Goal: Task Accomplishment & Management: Use online tool/utility

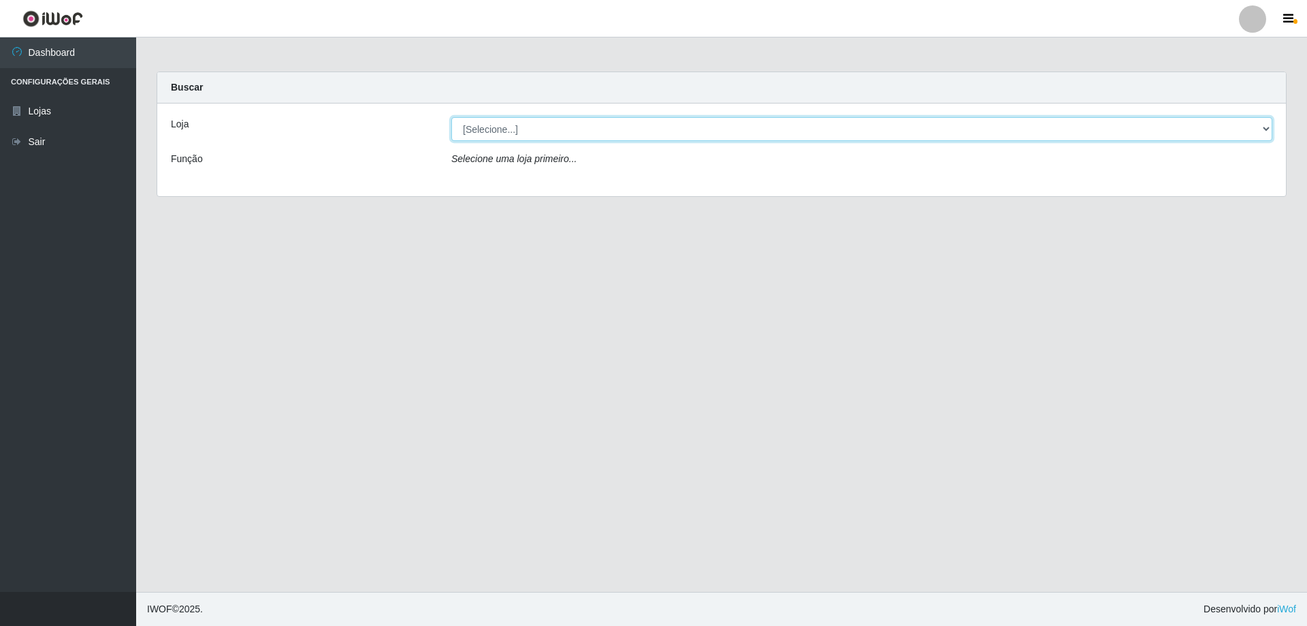
click at [500, 133] on select "[Selecione...] Atacado Vem - [STREET_ADDRESS]" at bounding box center [861, 129] width 821 height 24
select select "461"
click at [451, 117] on select "[Selecione...] Atacado Vem - [STREET_ADDRESS]" at bounding box center [861, 129] width 821 height 24
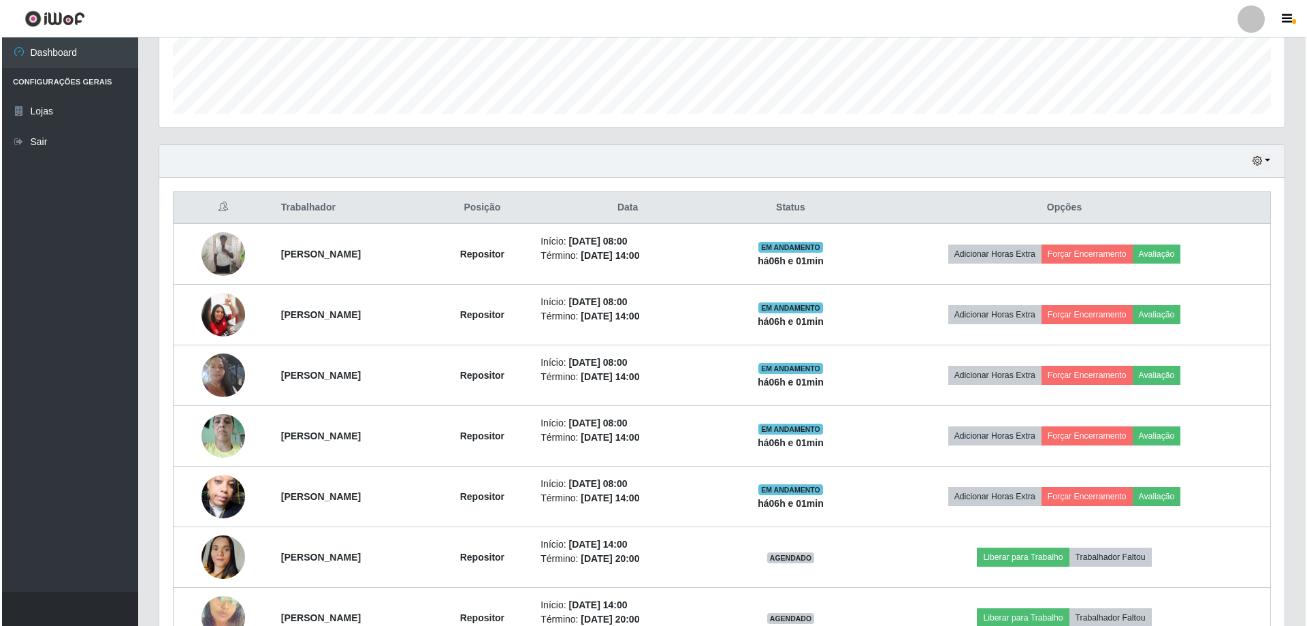
scroll to position [408, 0]
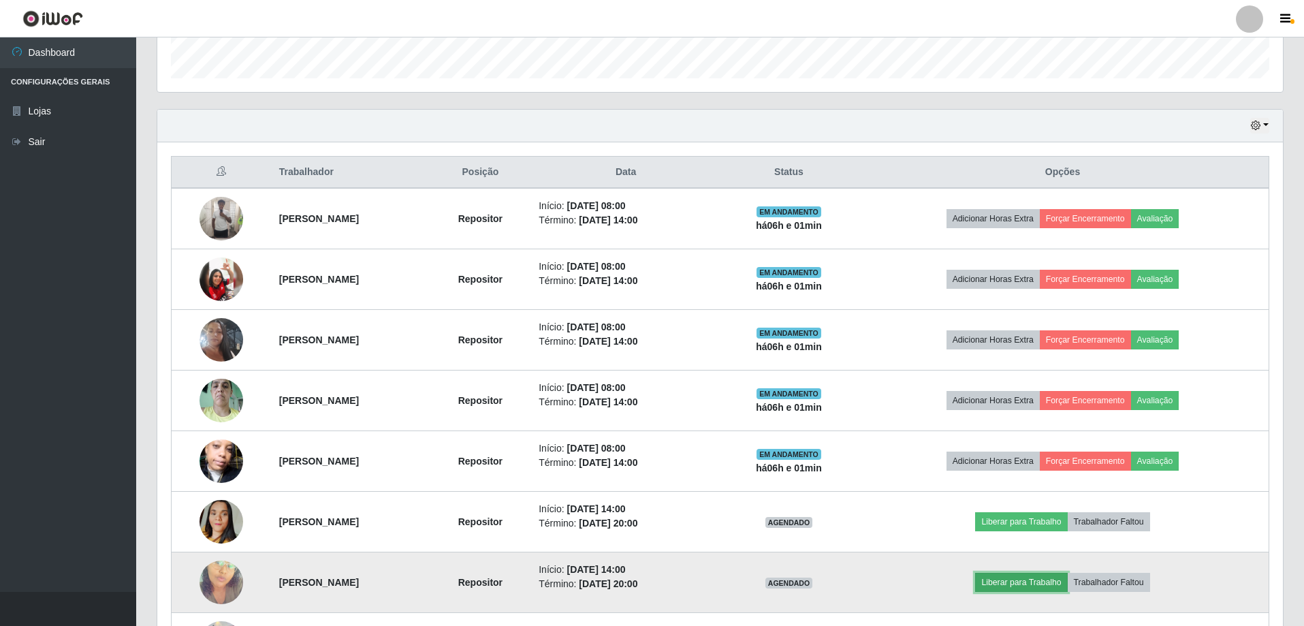
click at [1029, 583] on button "Liberar para Trabalho" at bounding box center [1021, 582] width 92 height 19
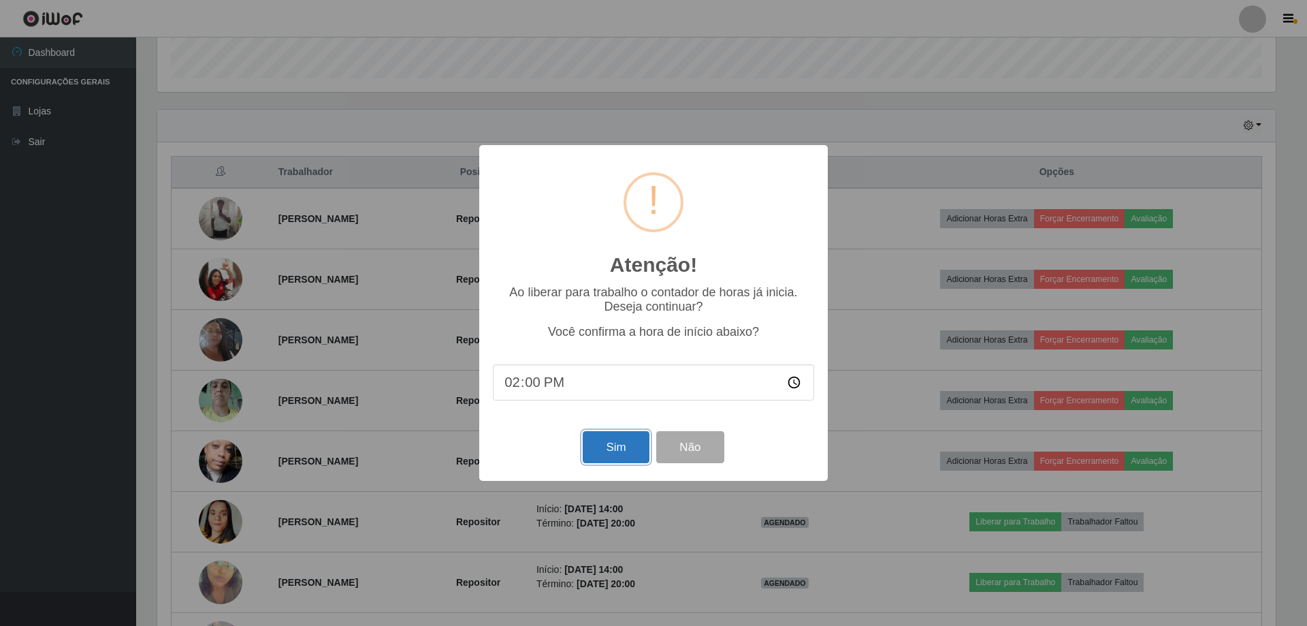
click at [616, 449] on button "Sim" at bounding box center [616, 447] width 66 height 32
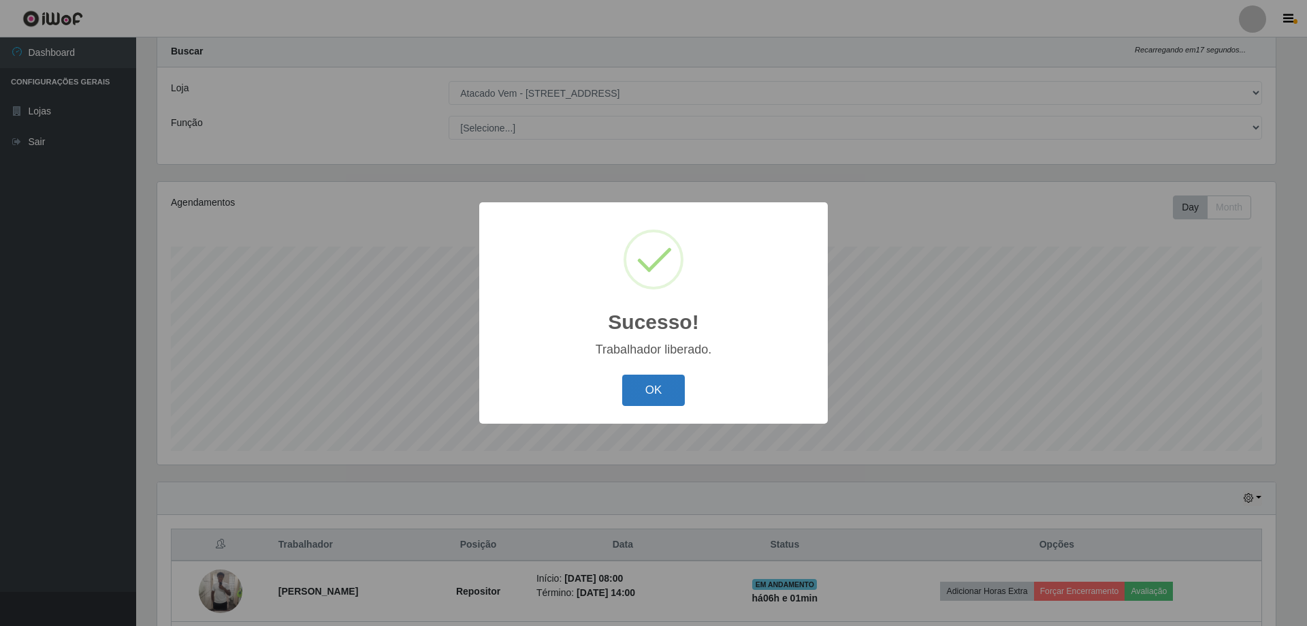
click at [646, 386] on button "OK" at bounding box center [653, 390] width 63 height 32
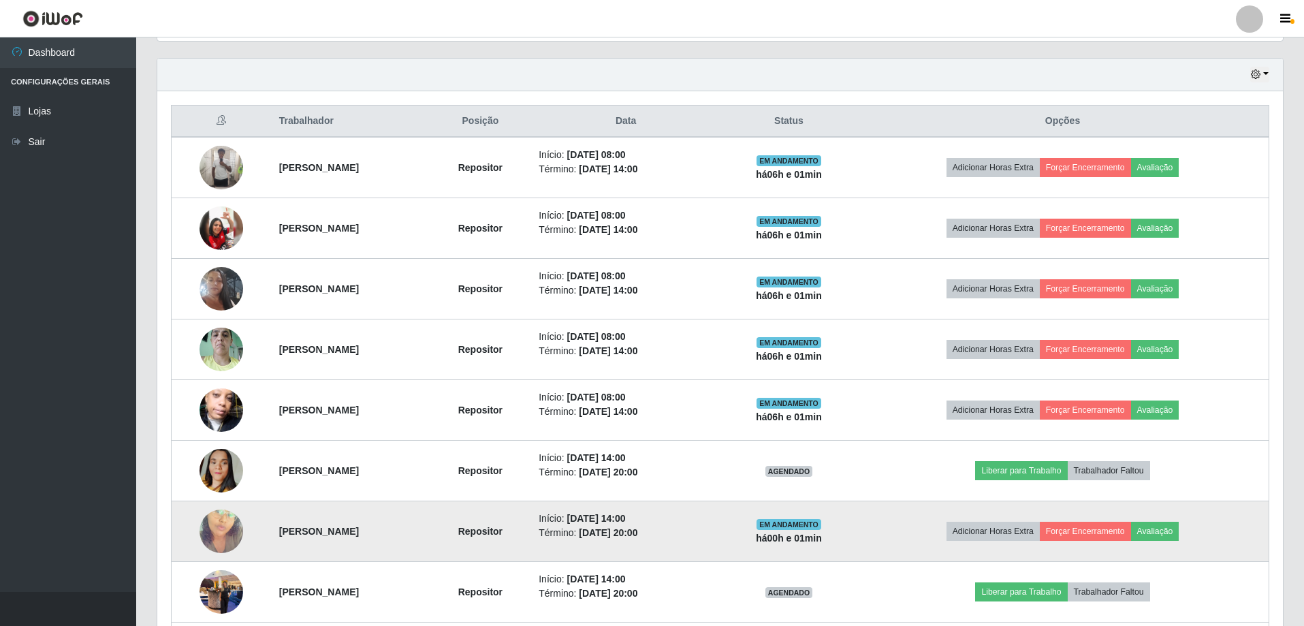
scroll to position [513, 0]
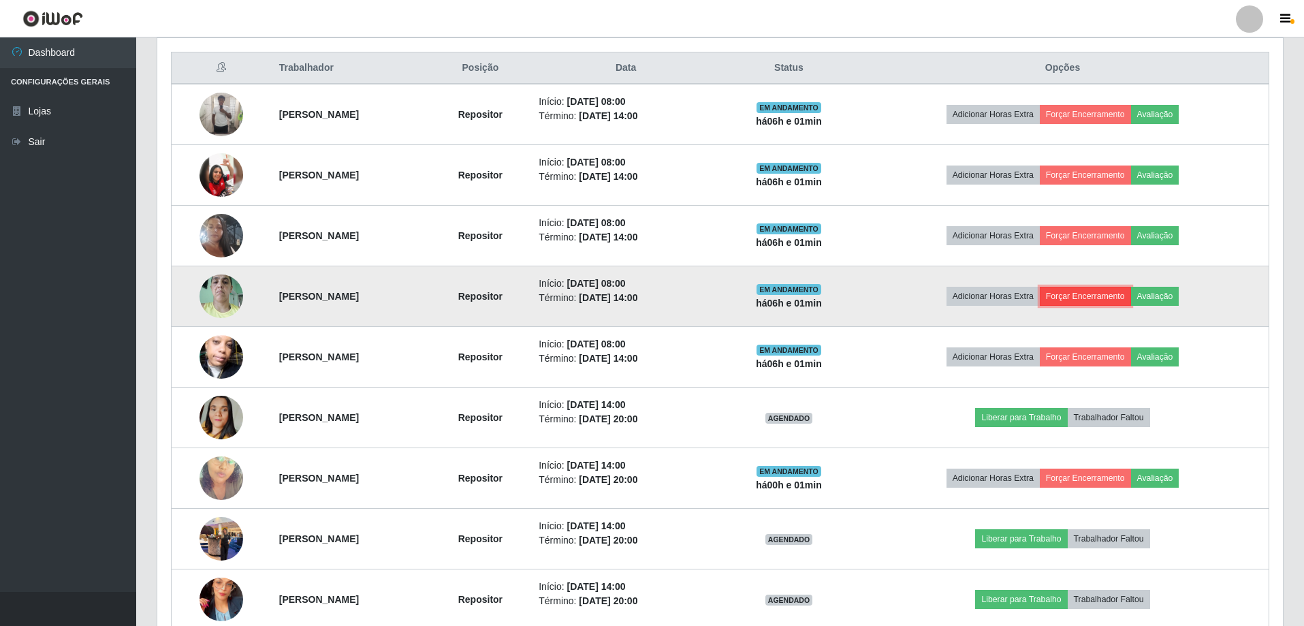
click at [1099, 292] on button "Forçar Encerramento" at bounding box center [1085, 296] width 91 height 19
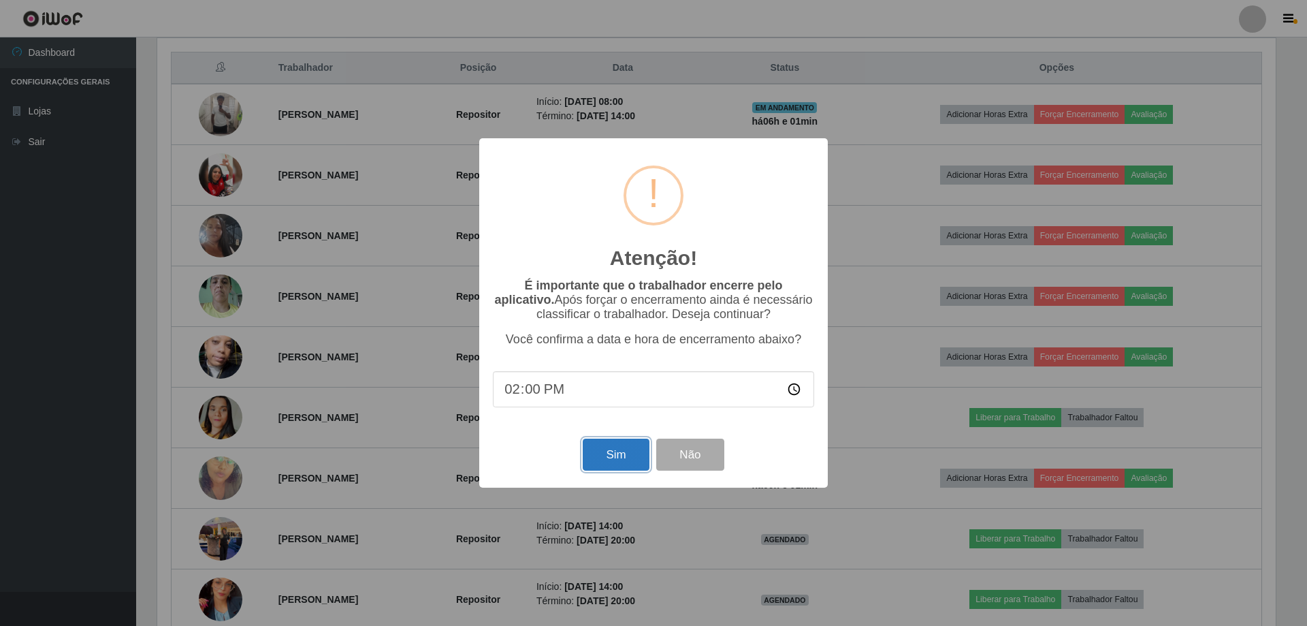
click at [605, 457] on button "Sim" at bounding box center [616, 454] width 66 height 32
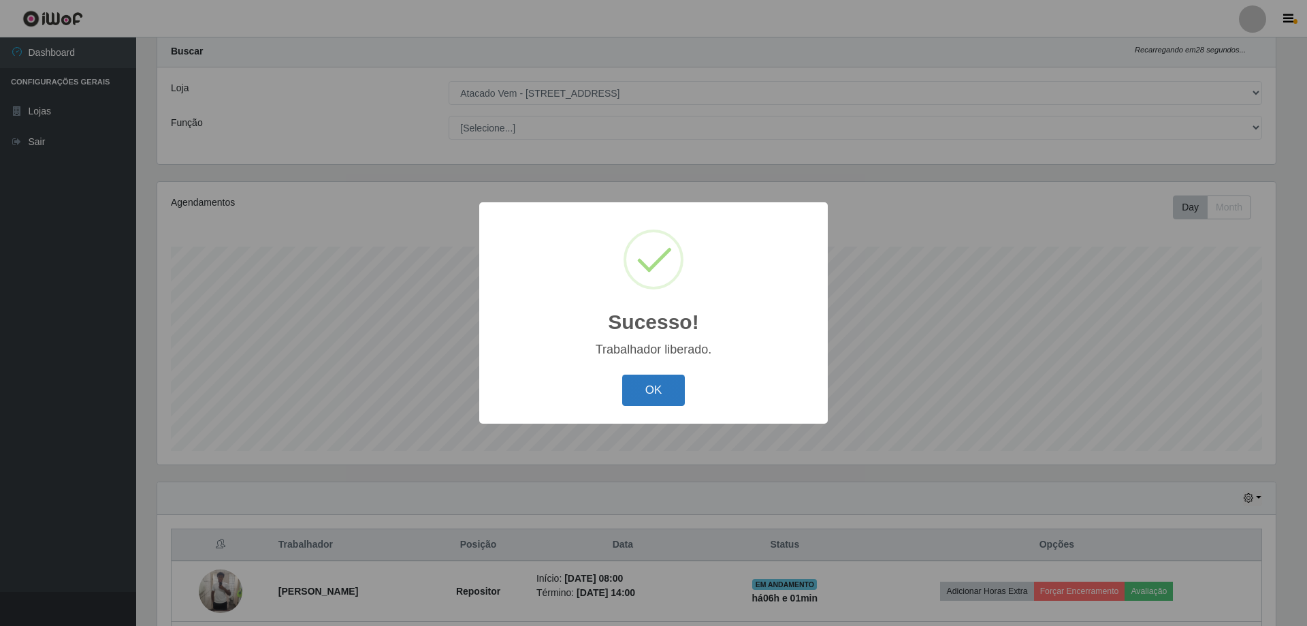
click at [660, 388] on button "OK" at bounding box center [653, 390] width 63 height 32
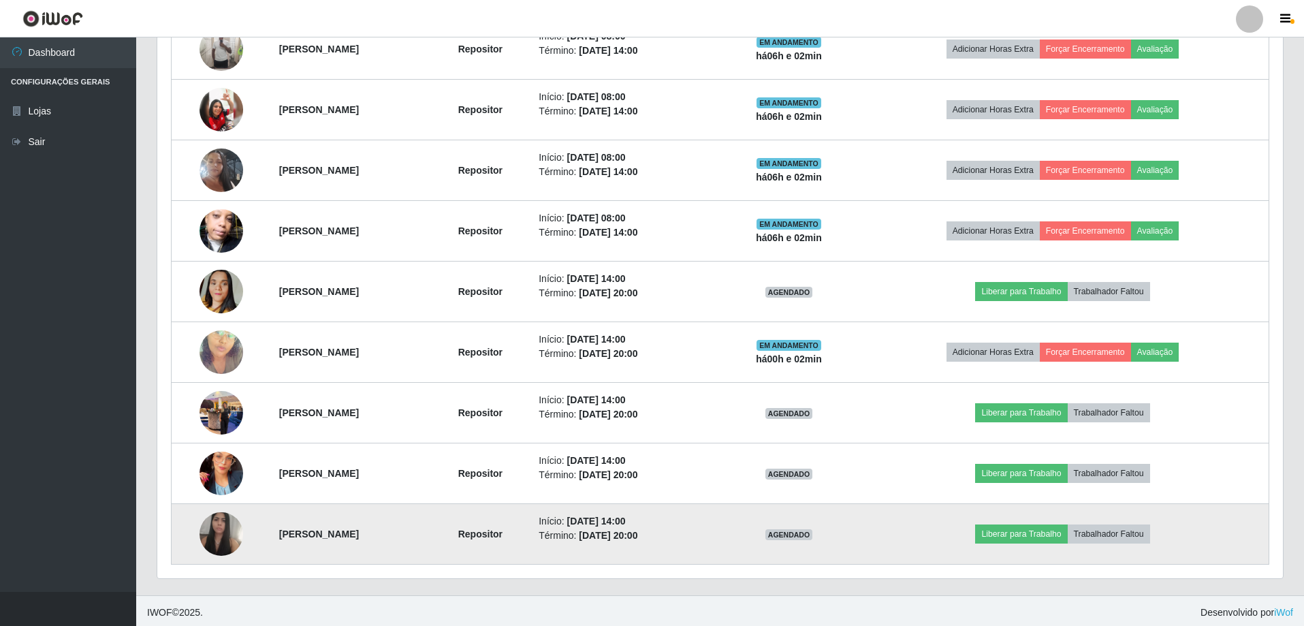
scroll to position [581, 0]
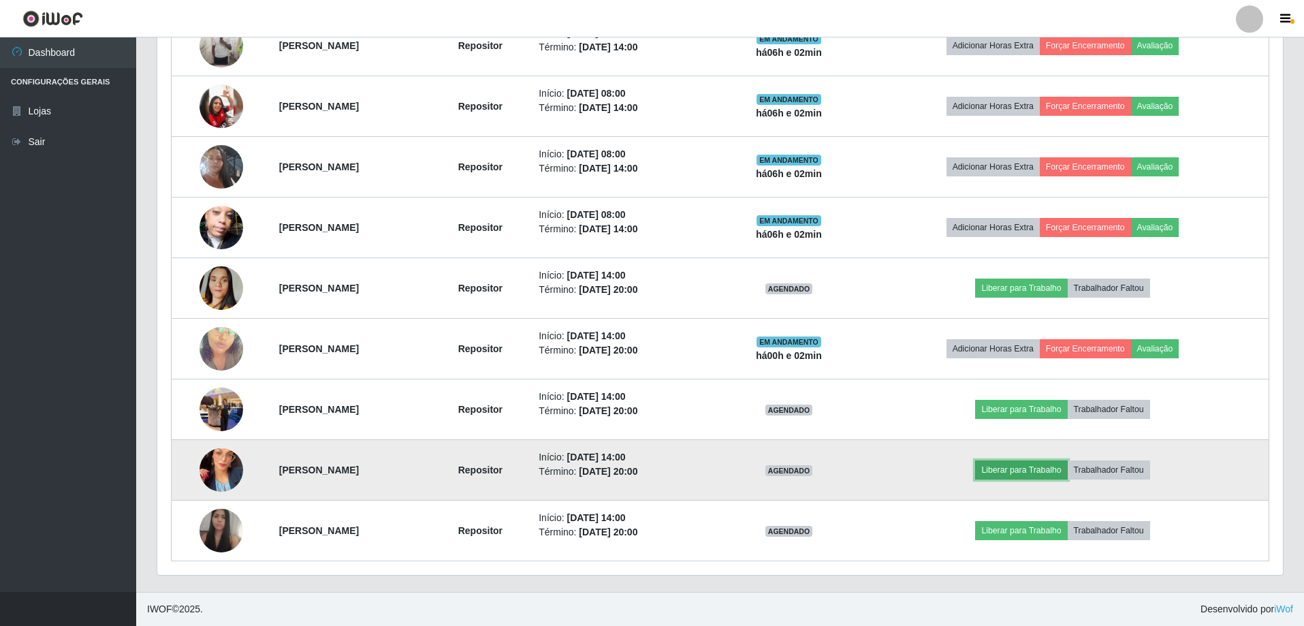
click at [1044, 466] on button "Liberar para Trabalho" at bounding box center [1021, 469] width 92 height 19
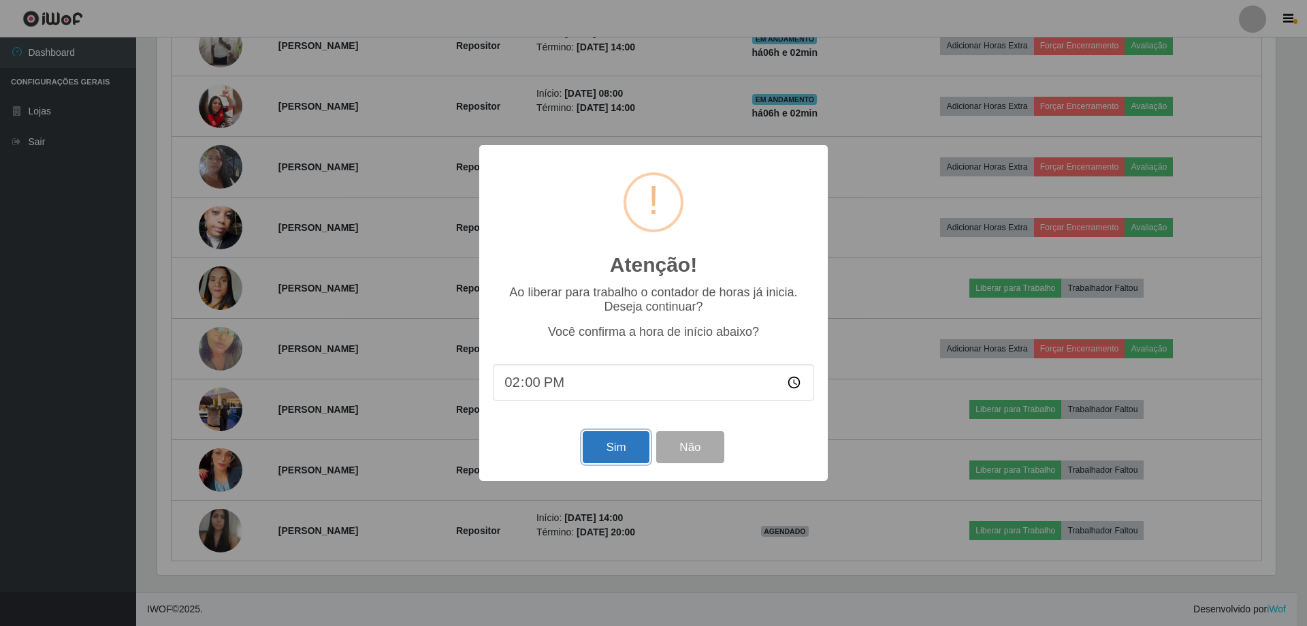
click at [605, 457] on button "Sim" at bounding box center [616, 447] width 66 height 32
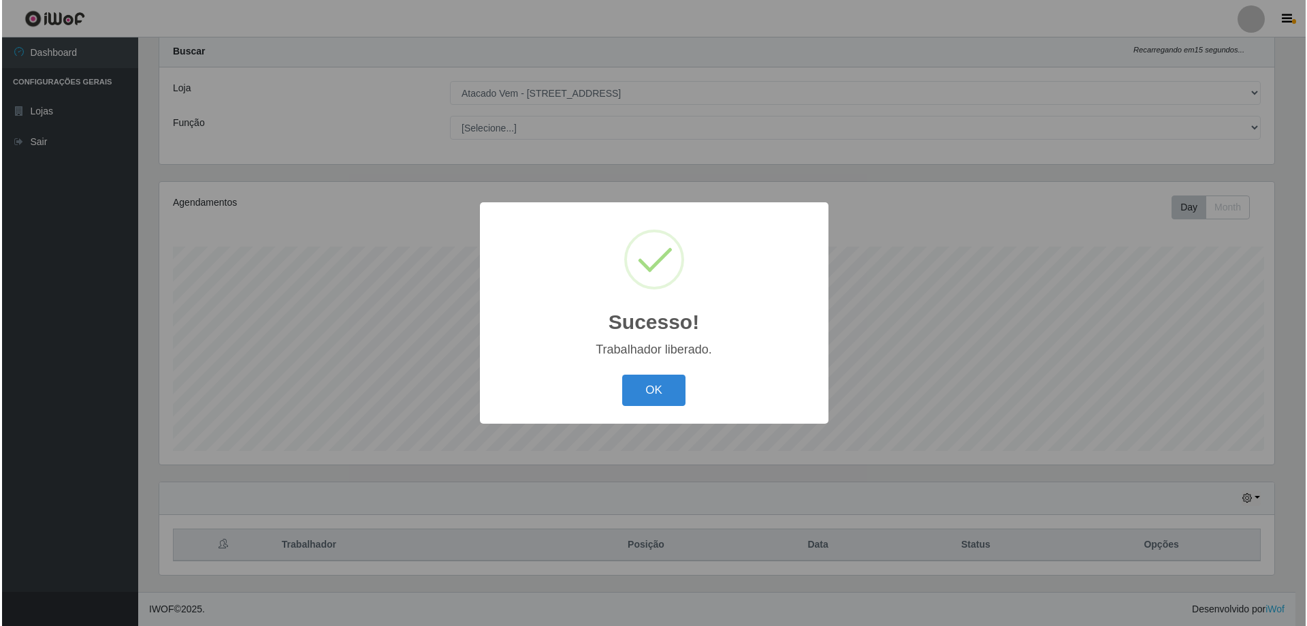
scroll to position [0, 0]
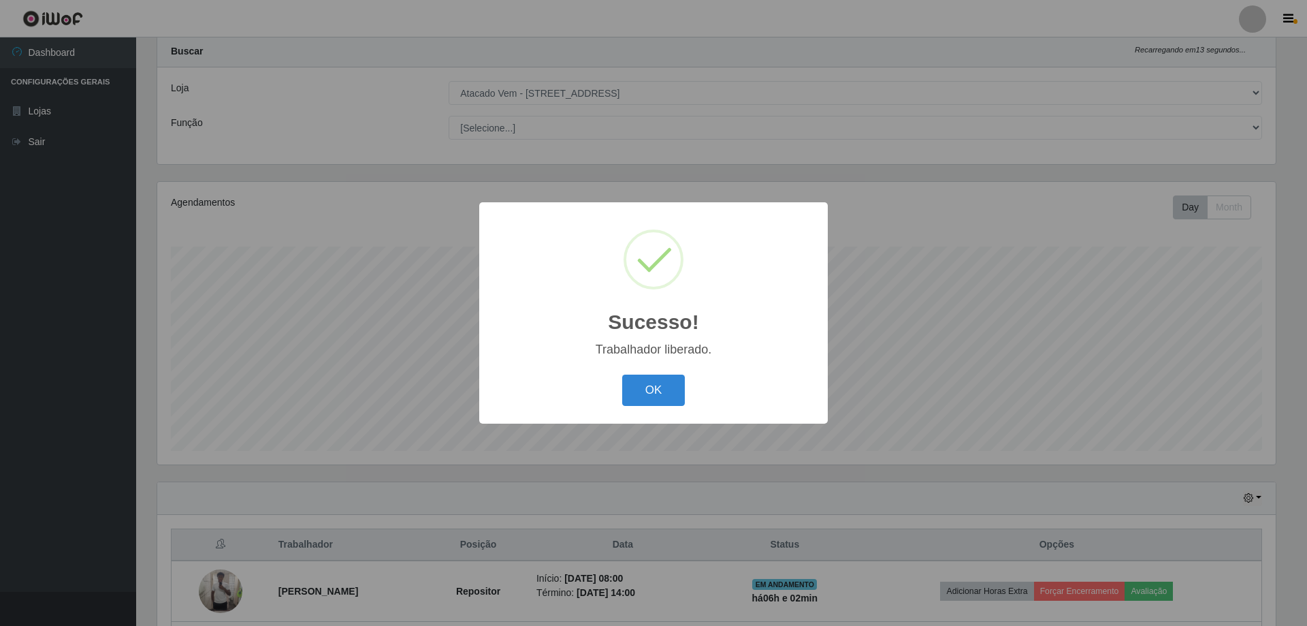
drag, startPoint x: 653, startPoint y: 400, endPoint x: 642, endPoint y: 411, distance: 15.9
click at [652, 406] on button "OK" at bounding box center [653, 390] width 63 height 32
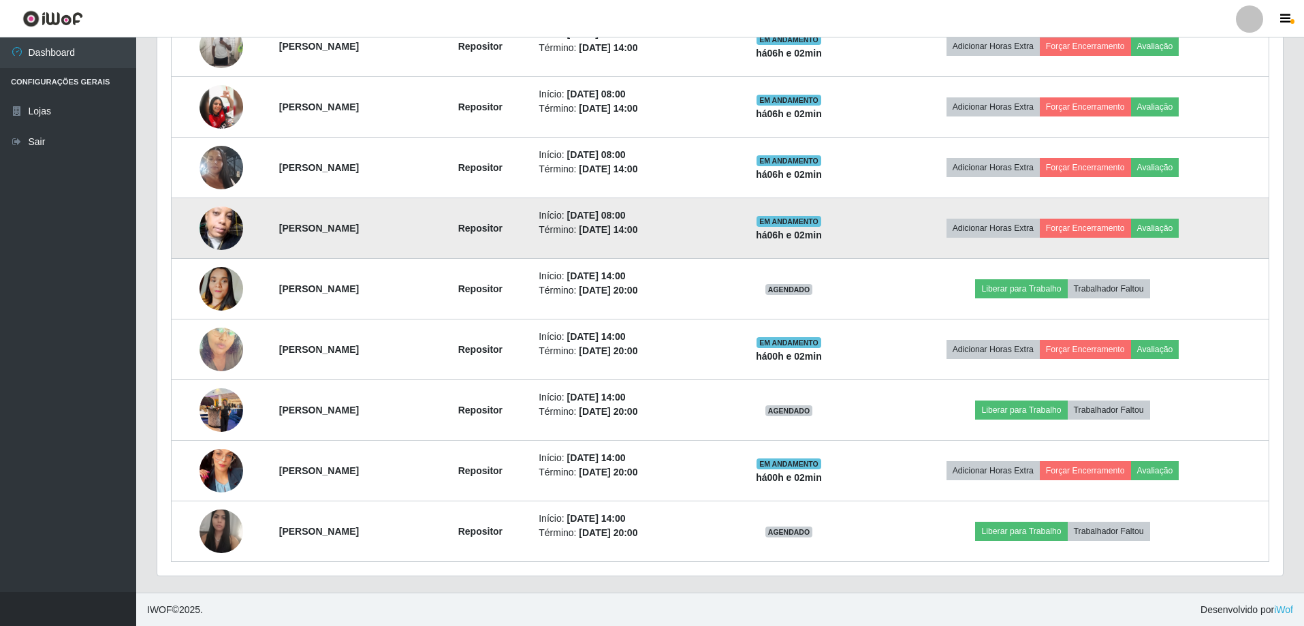
scroll to position [581, 0]
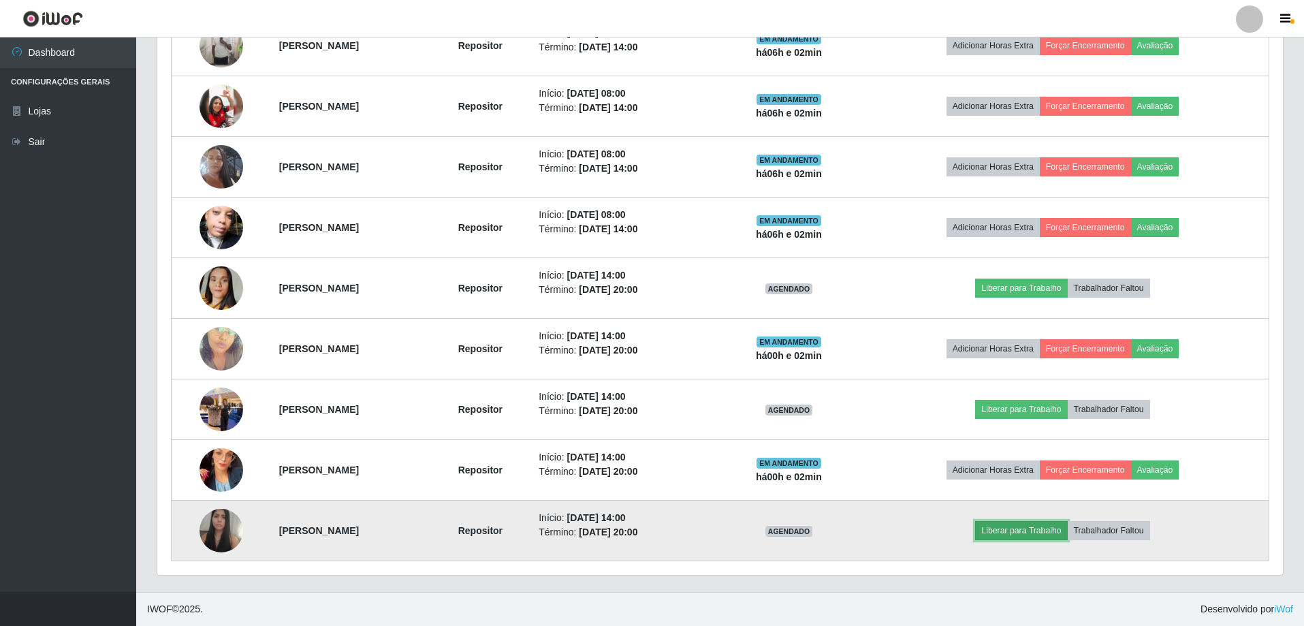
click at [1035, 531] on button "Liberar para Trabalho" at bounding box center [1021, 530] width 92 height 19
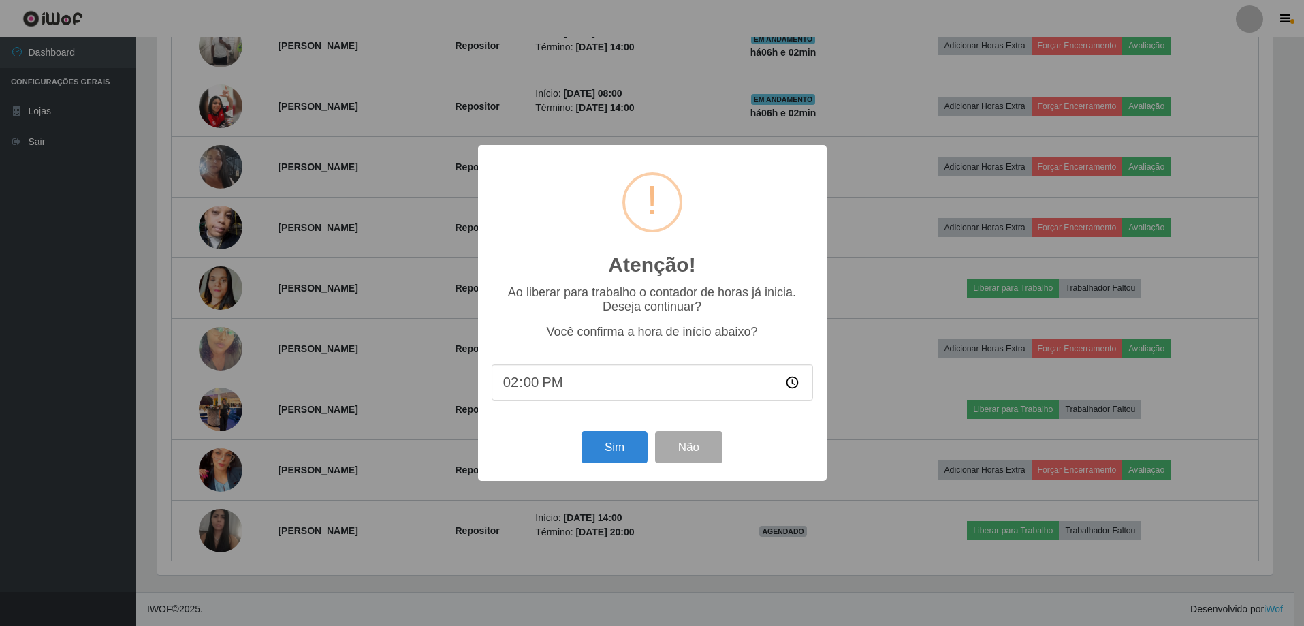
scroll to position [283, 1118]
click at [619, 447] on button "Sim" at bounding box center [616, 447] width 66 height 32
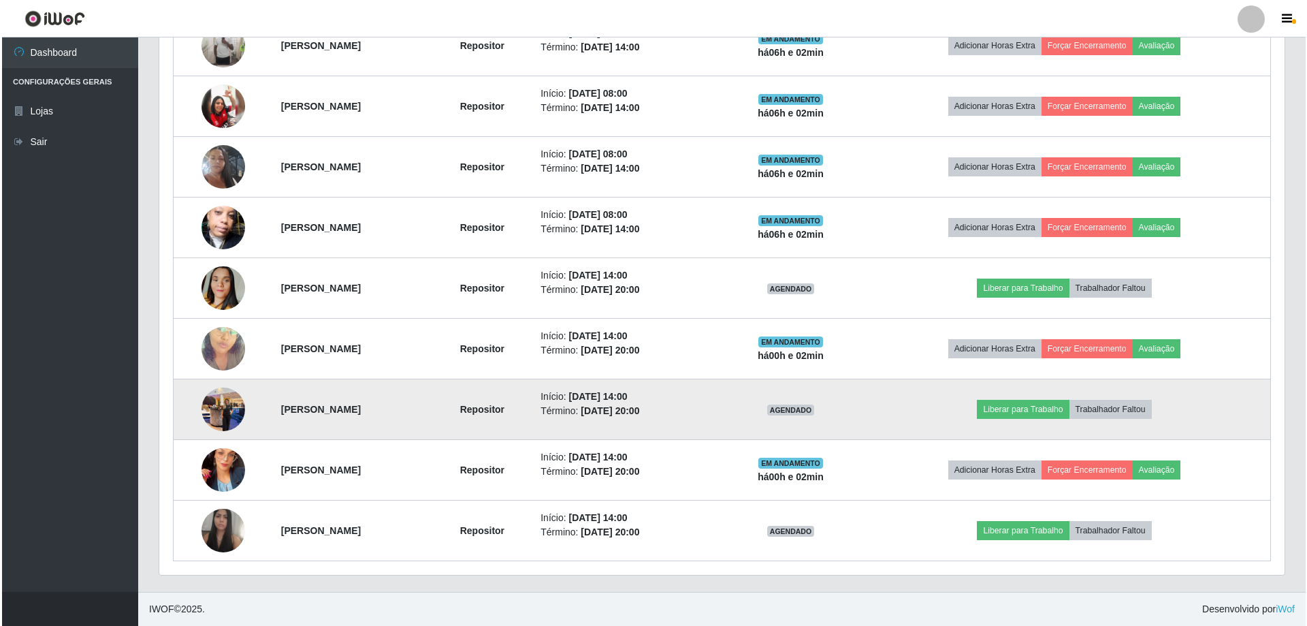
scroll to position [36, 0]
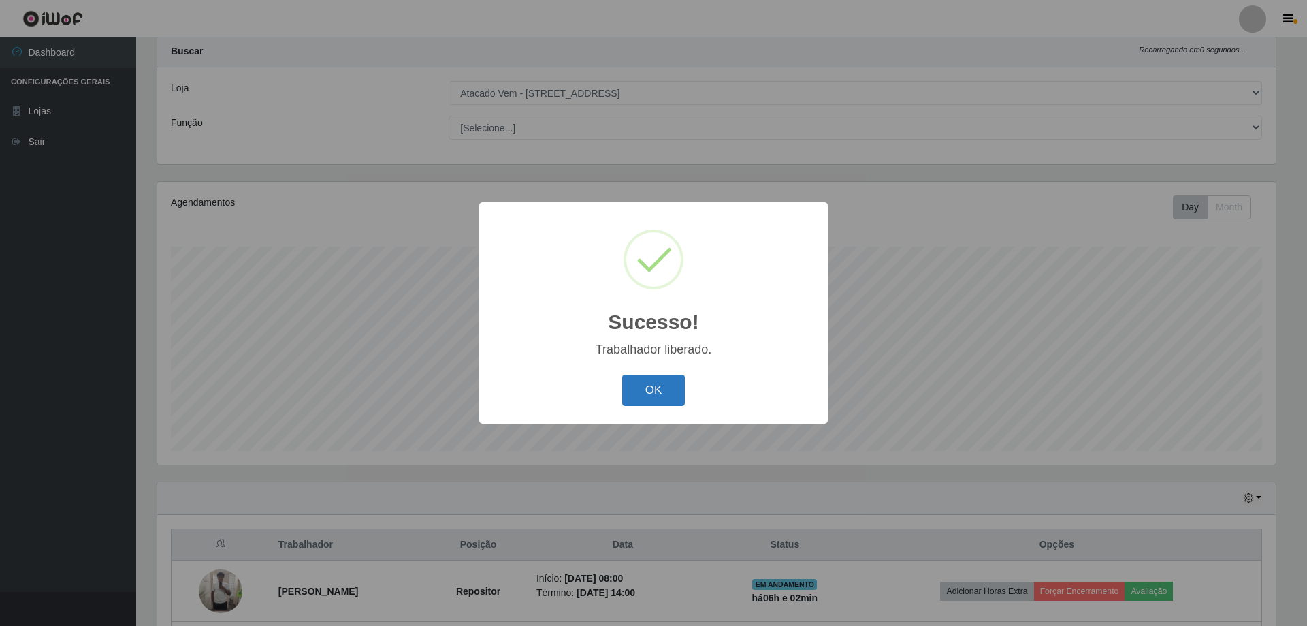
click at [655, 391] on button "OK" at bounding box center [653, 390] width 63 height 32
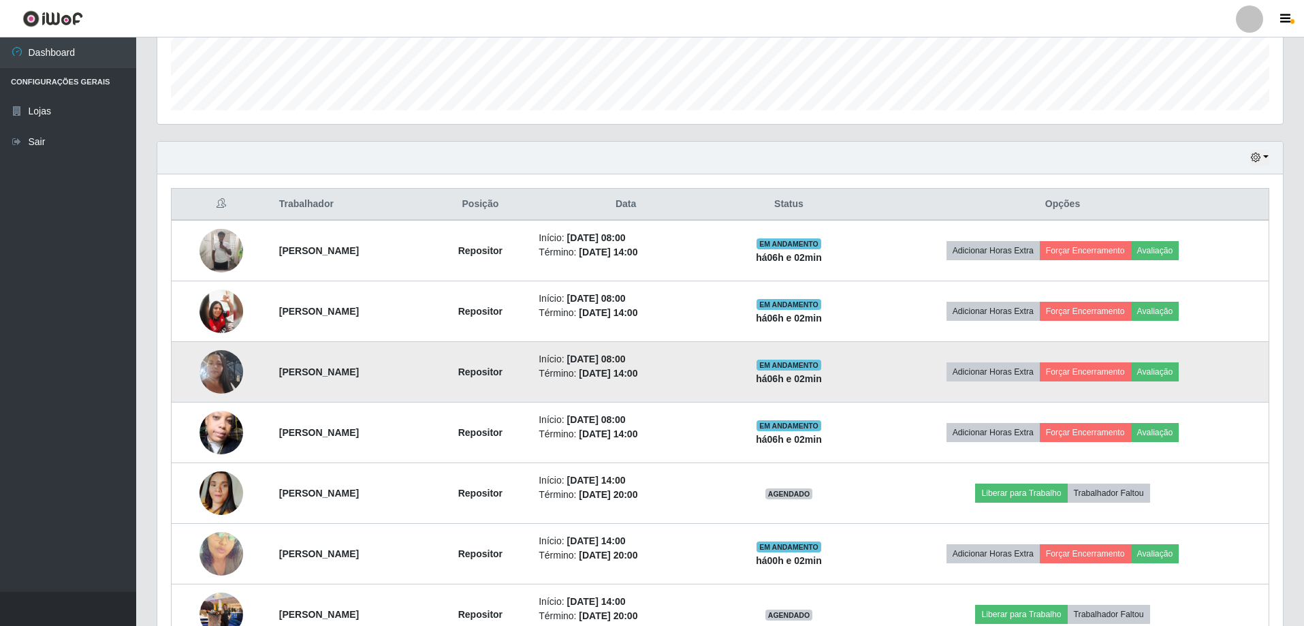
scroll to position [445, 0]
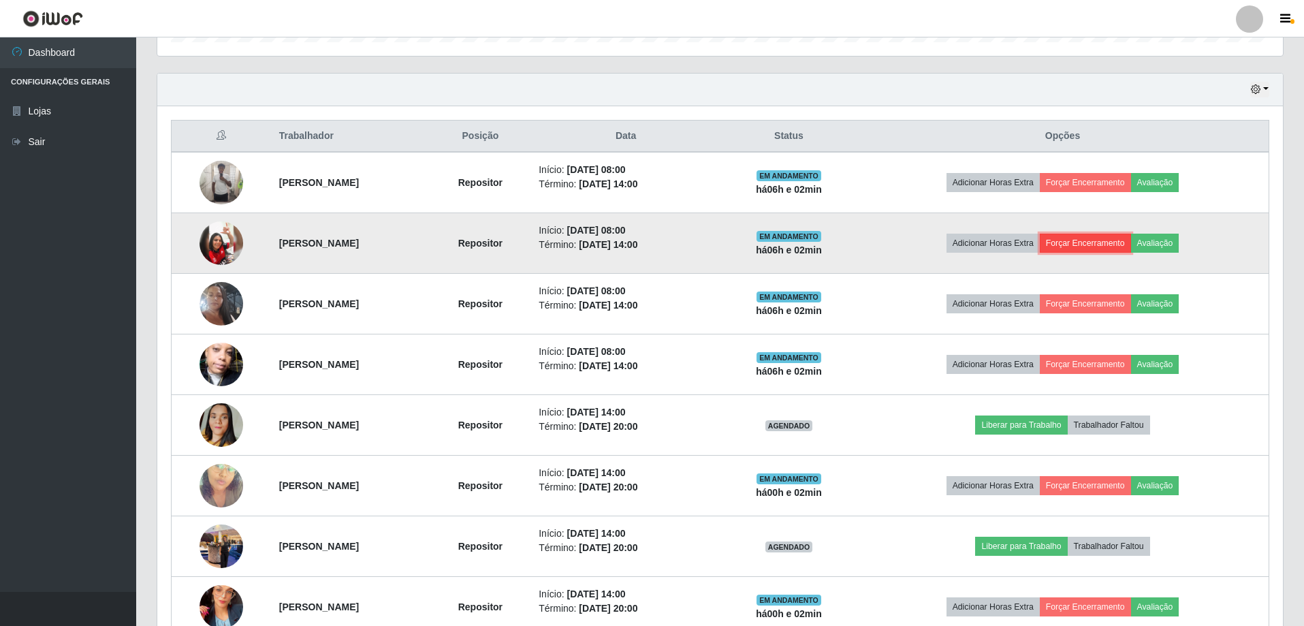
click at [1108, 242] on button "Forçar Encerramento" at bounding box center [1085, 242] width 91 height 19
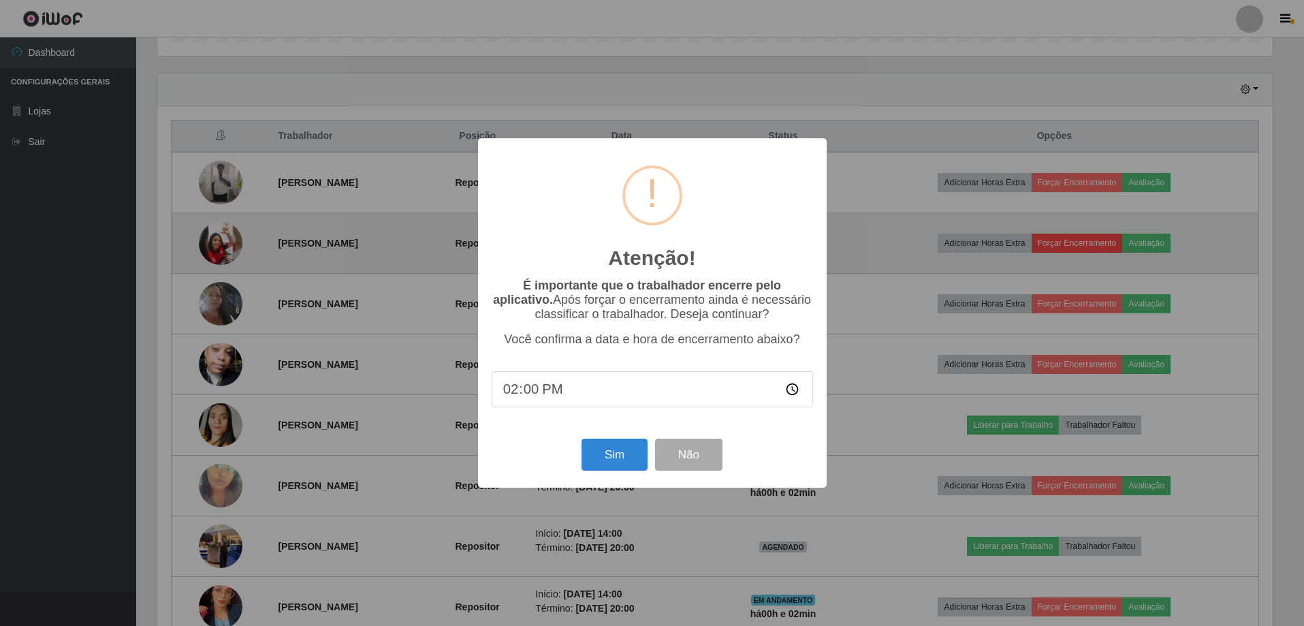
scroll to position [283, 1118]
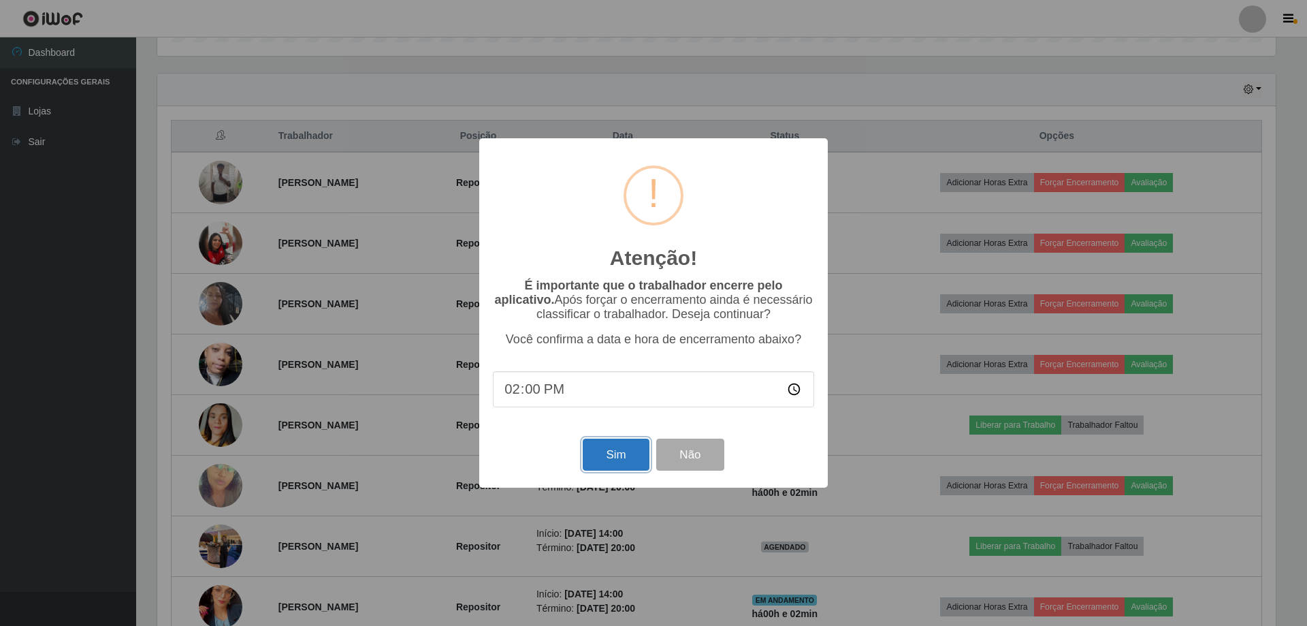
click at [600, 456] on button "Sim" at bounding box center [616, 454] width 66 height 32
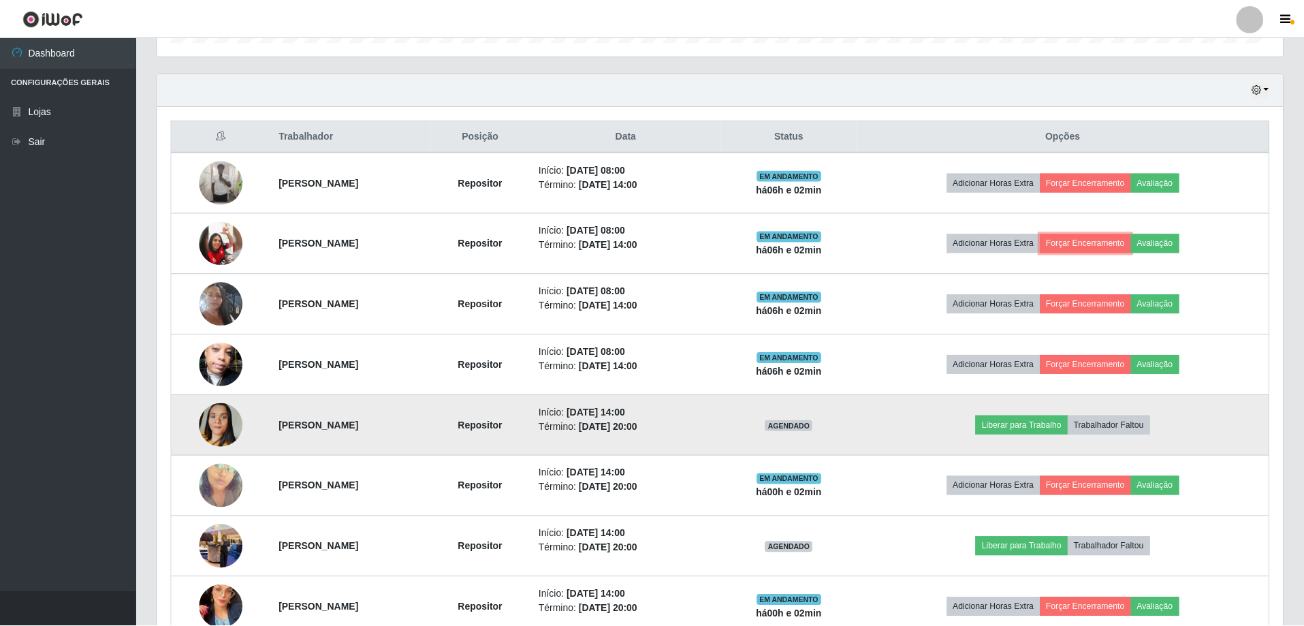
scroll to position [283, 1125]
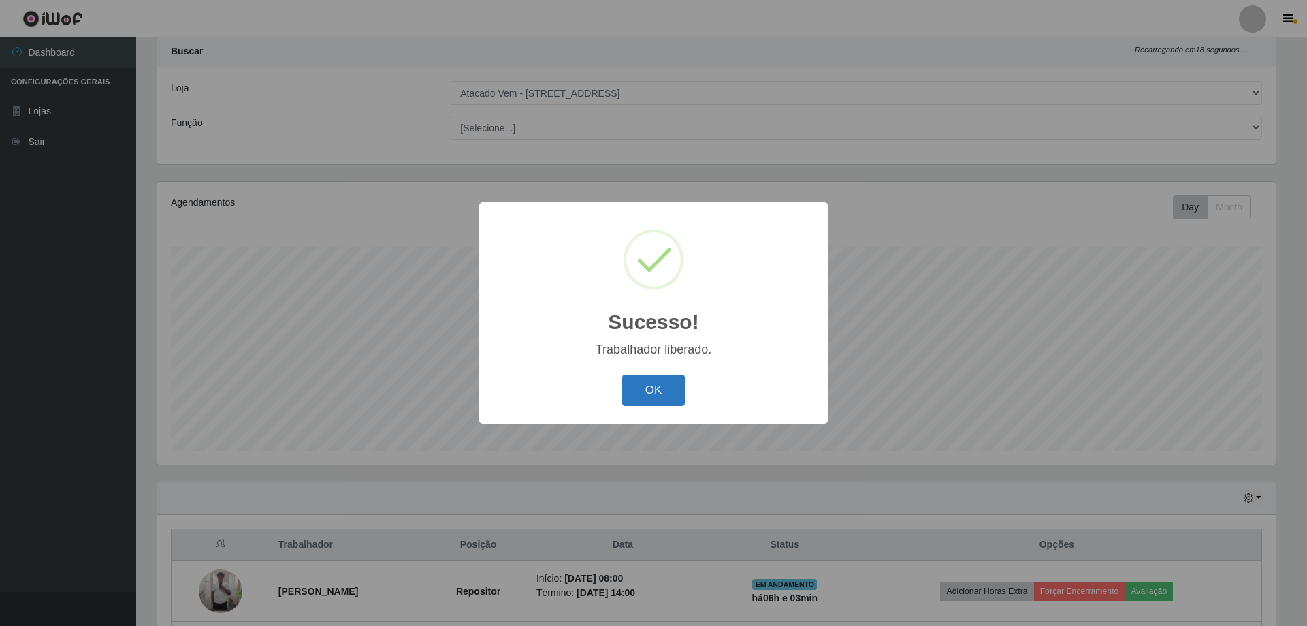
click at [657, 391] on button "OK" at bounding box center [653, 390] width 63 height 32
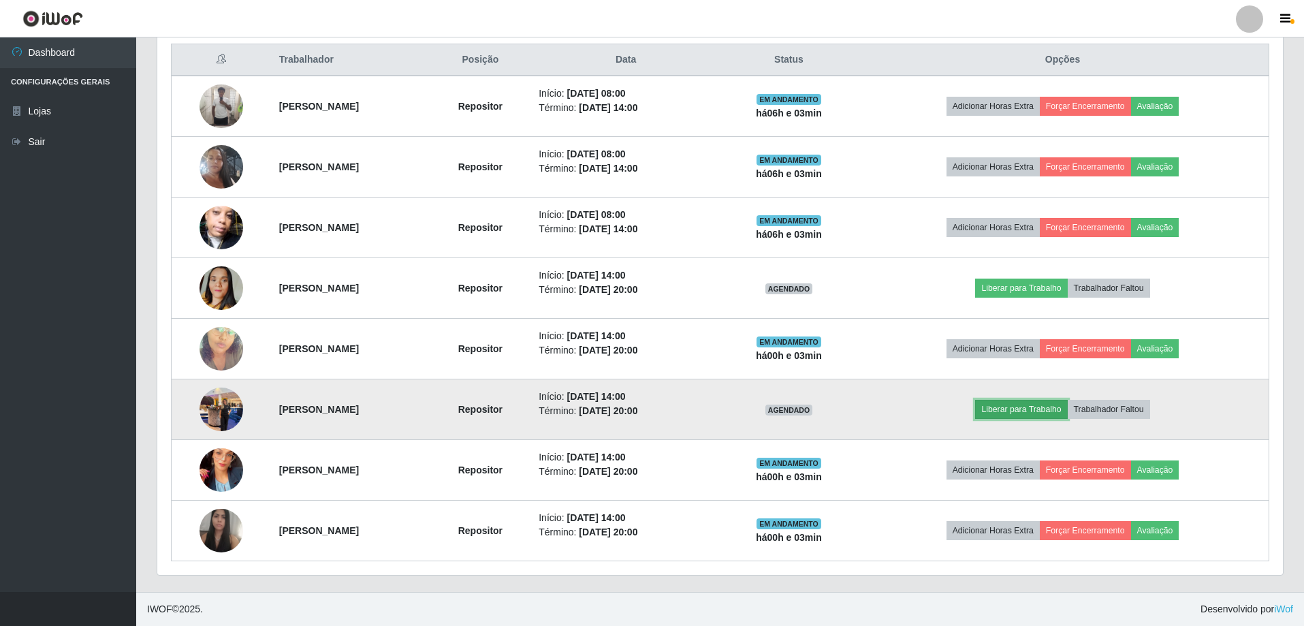
click at [1042, 408] on button "Liberar para Trabalho" at bounding box center [1021, 409] width 92 height 19
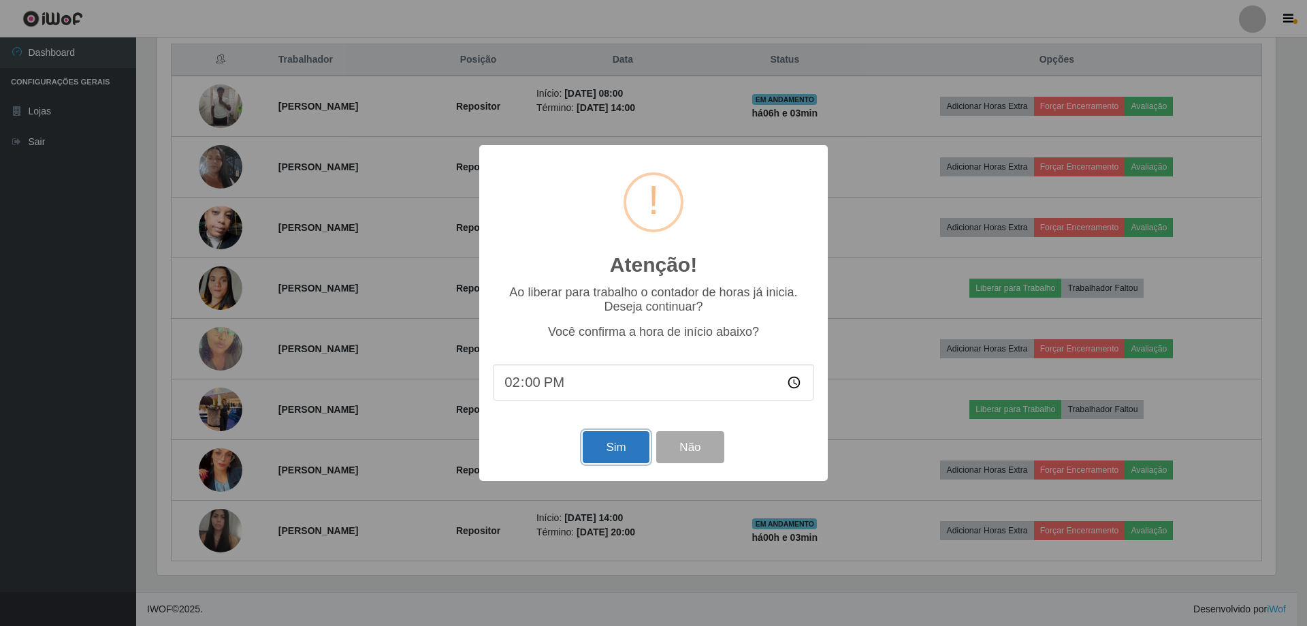
click at [609, 452] on button "Sim" at bounding box center [616, 447] width 66 height 32
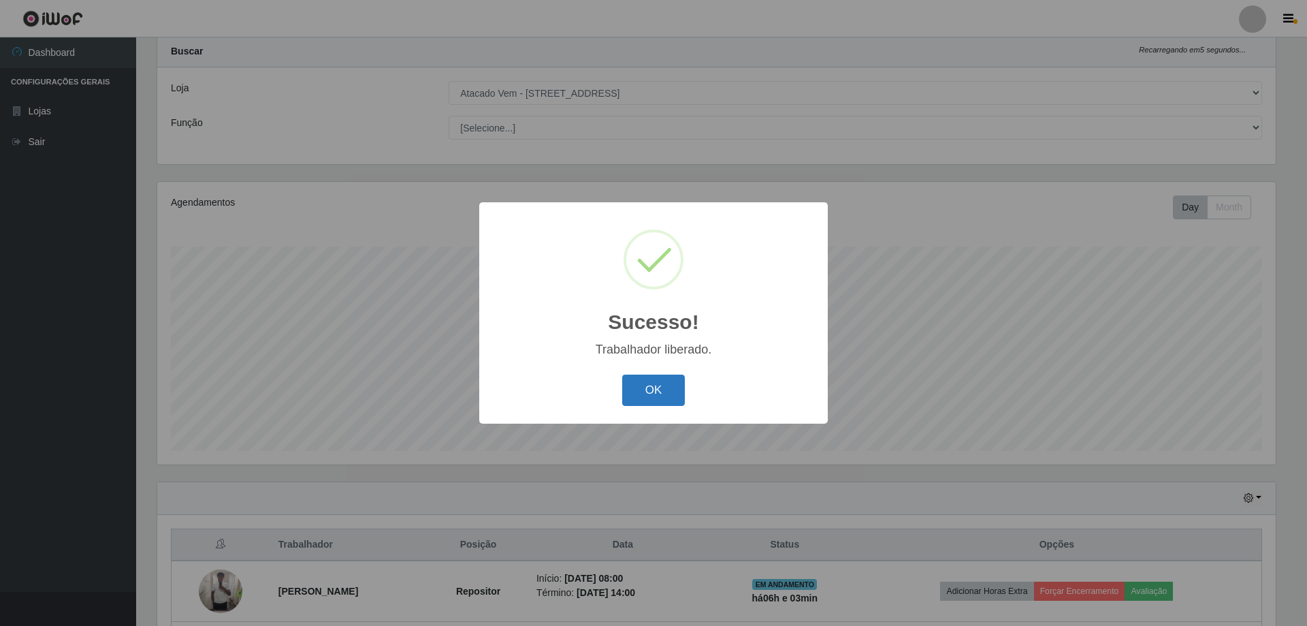
click at [646, 390] on button "OK" at bounding box center [653, 390] width 63 height 32
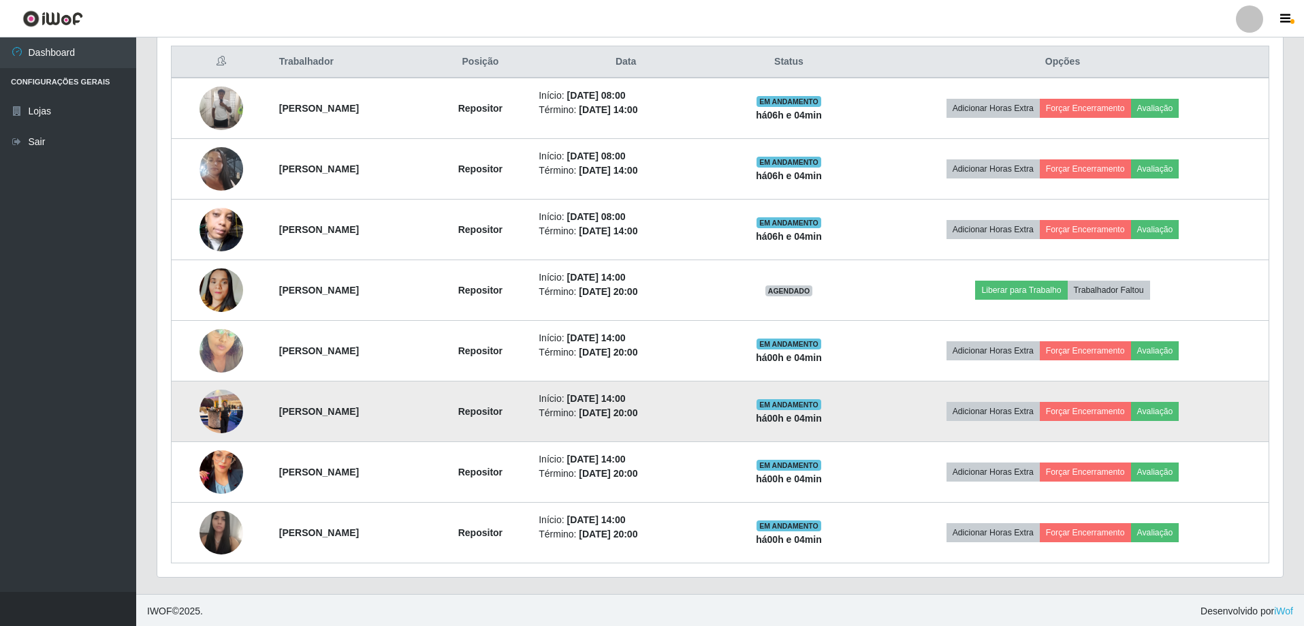
scroll to position [521, 0]
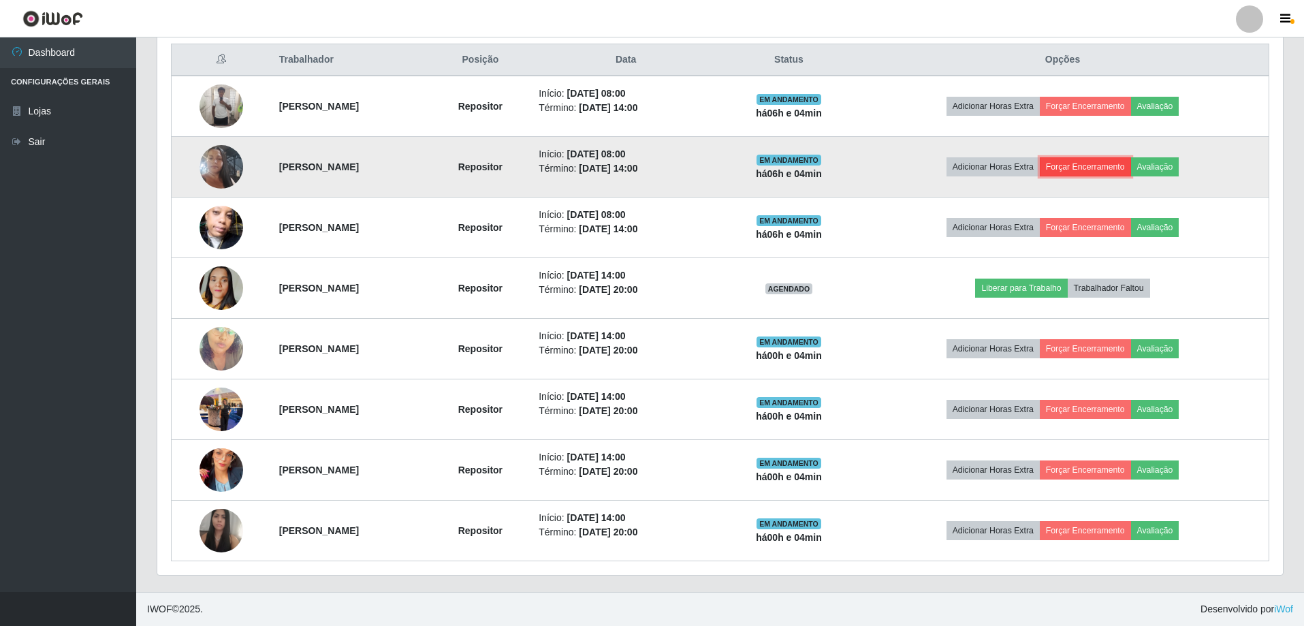
click at [1111, 167] on button "Forçar Encerramento" at bounding box center [1085, 166] width 91 height 19
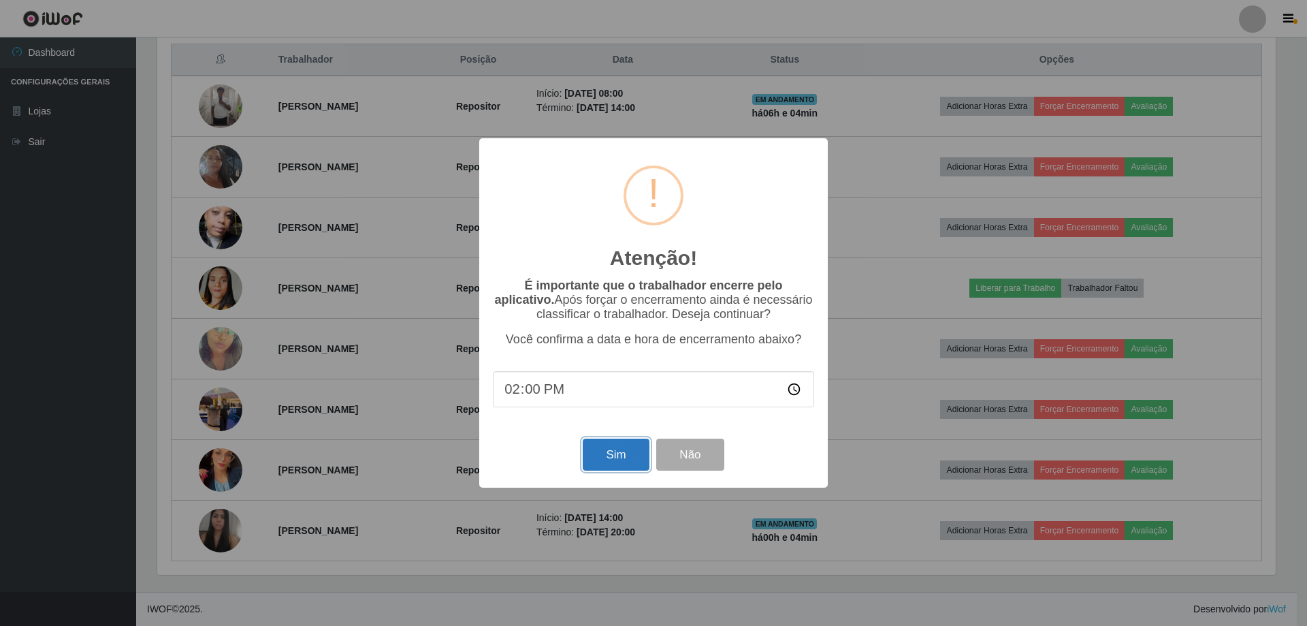
click at [626, 458] on button "Sim" at bounding box center [616, 454] width 66 height 32
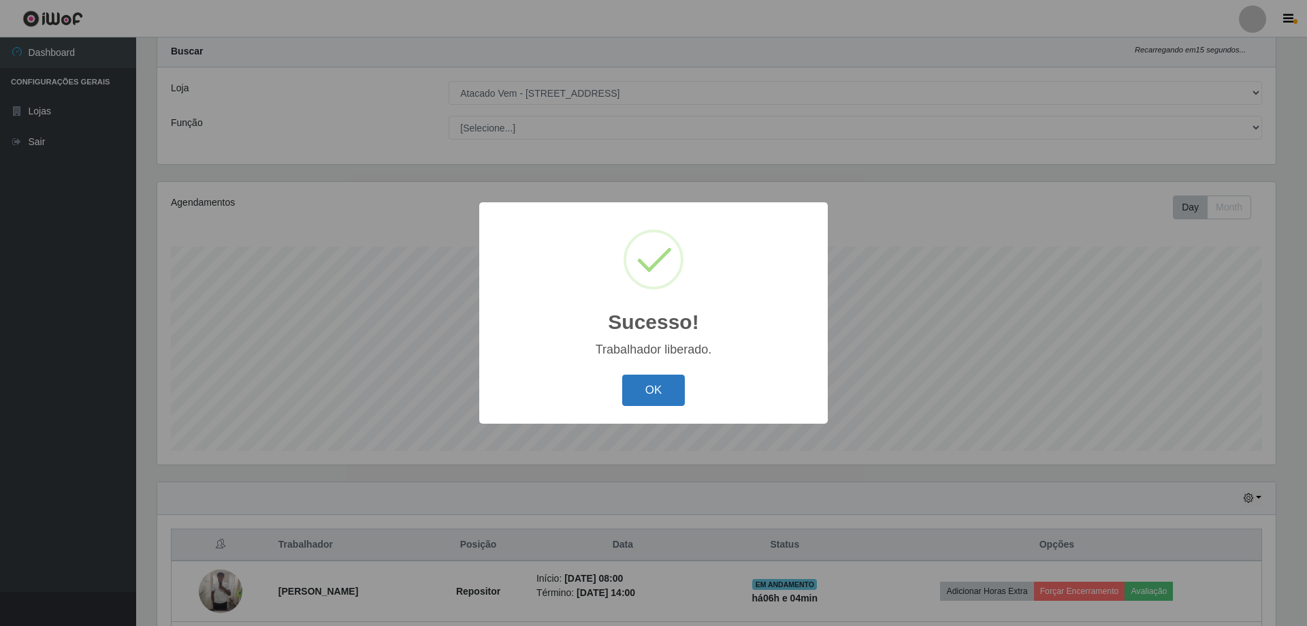
click at [637, 396] on button "OK" at bounding box center [653, 390] width 63 height 32
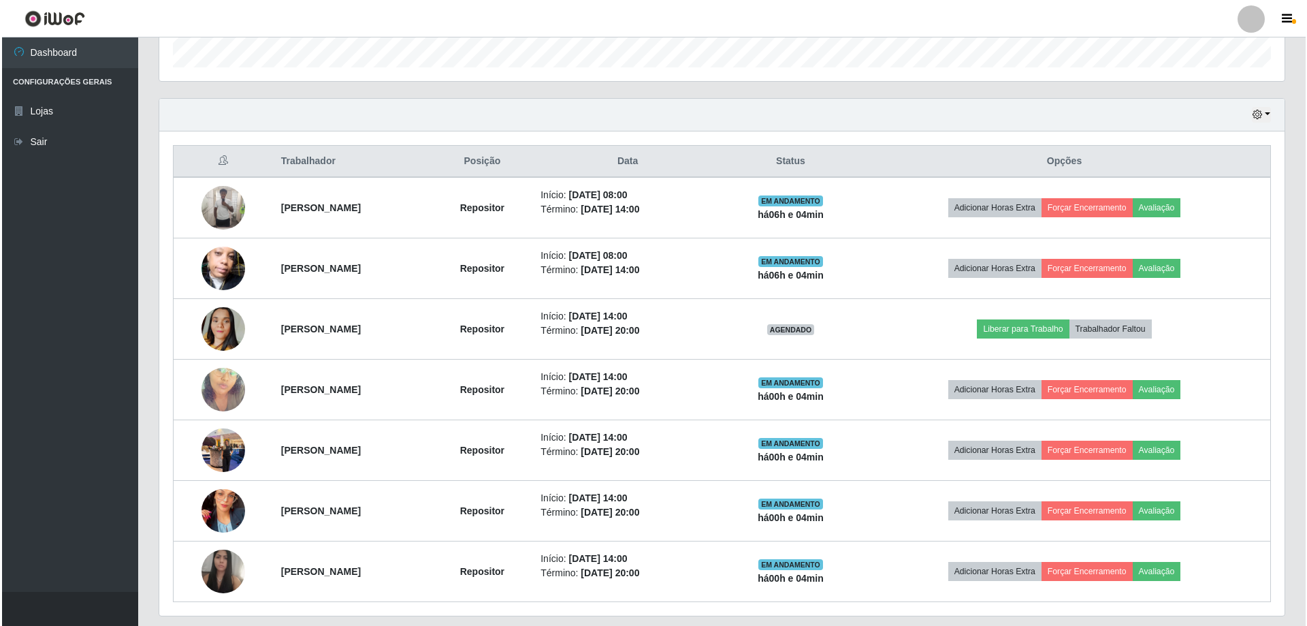
scroll to position [460, 0]
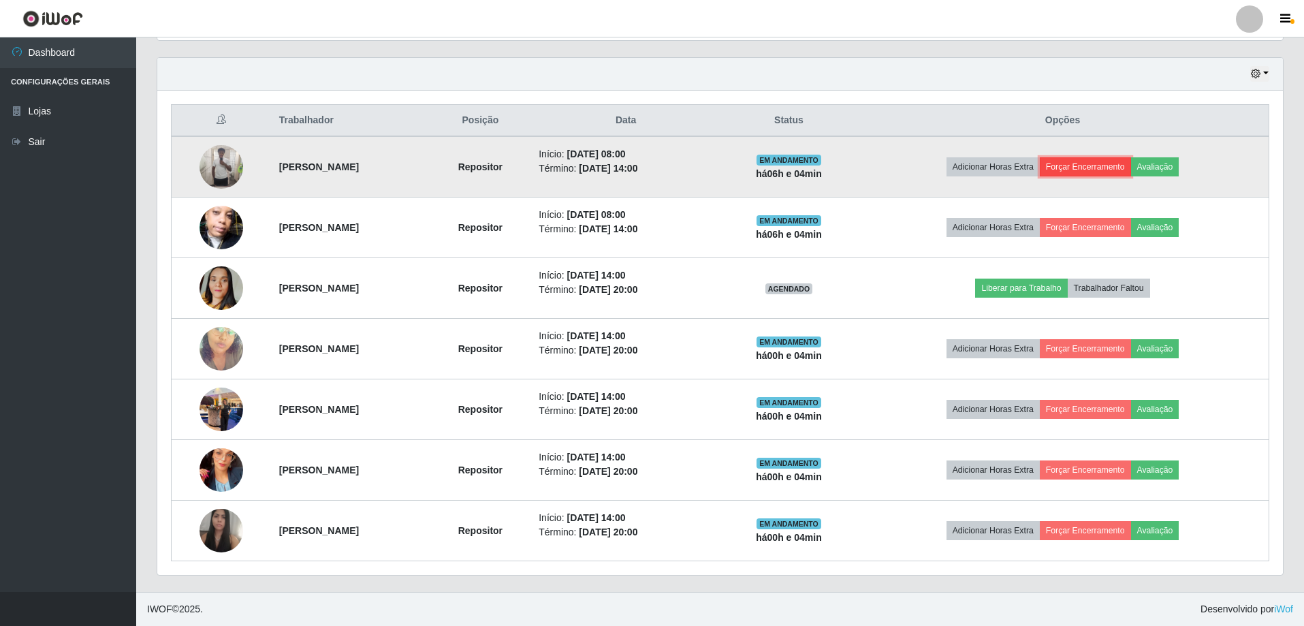
click at [1131, 162] on button "Forçar Encerramento" at bounding box center [1085, 166] width 91 height 19
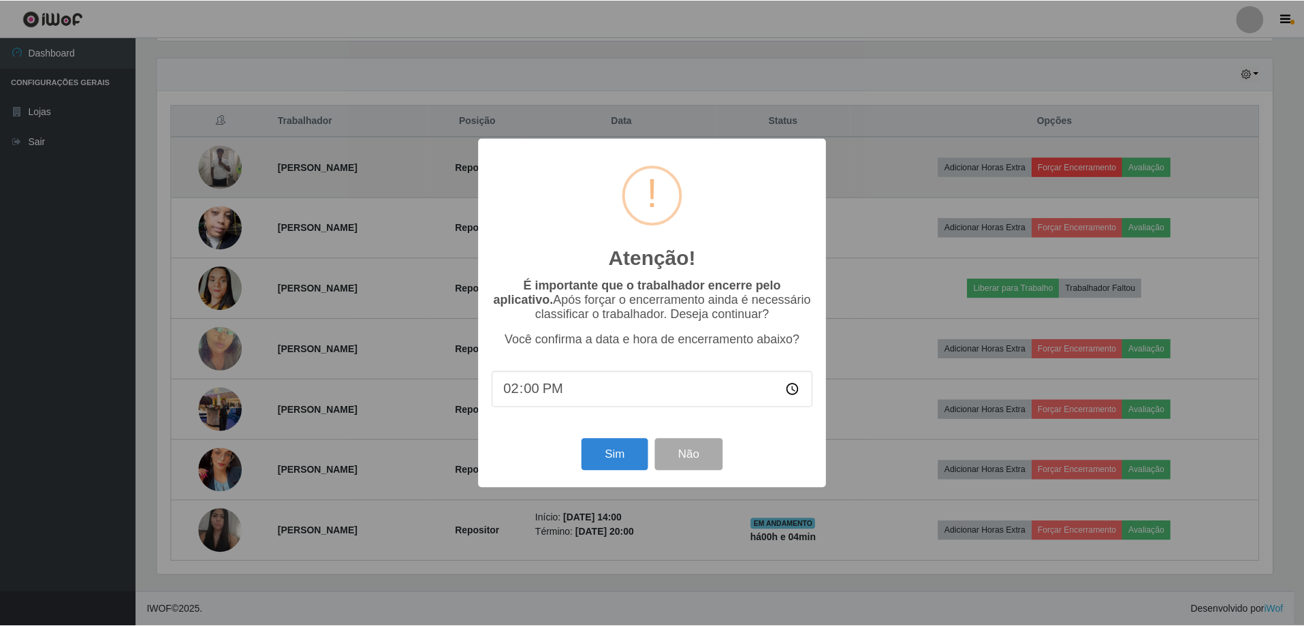
scroll to position [283, 1118]
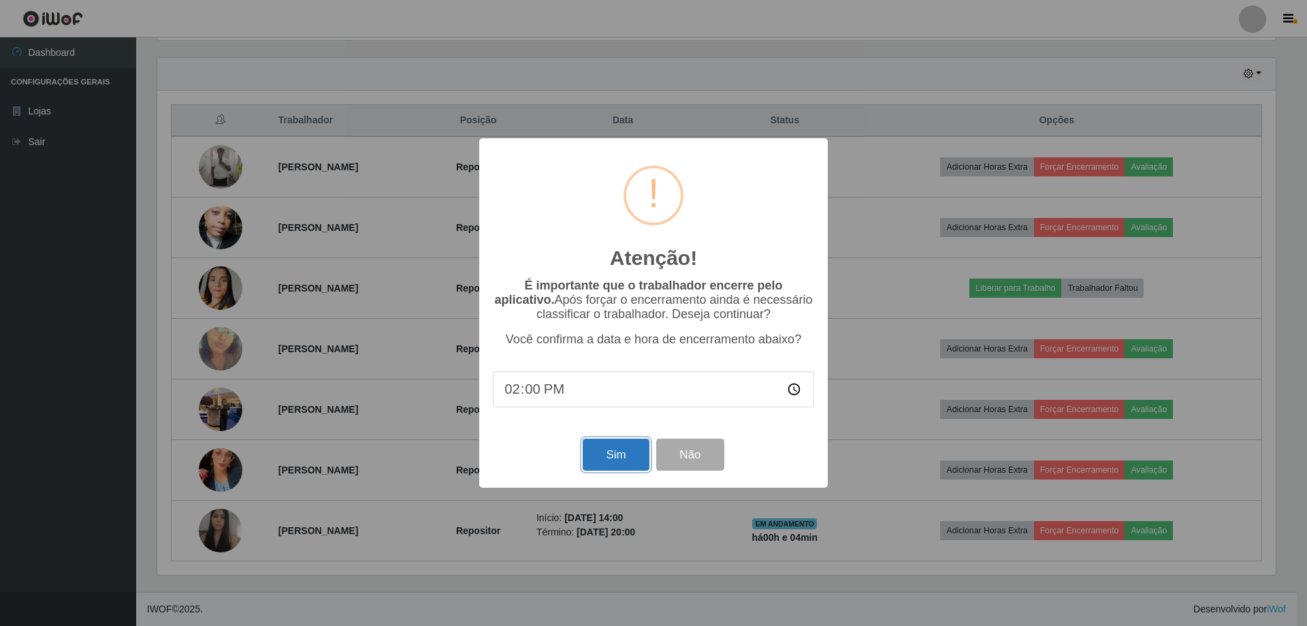
click at [592, 468] on button "Sim" at bounding box center [616, 454] width 66 height 32
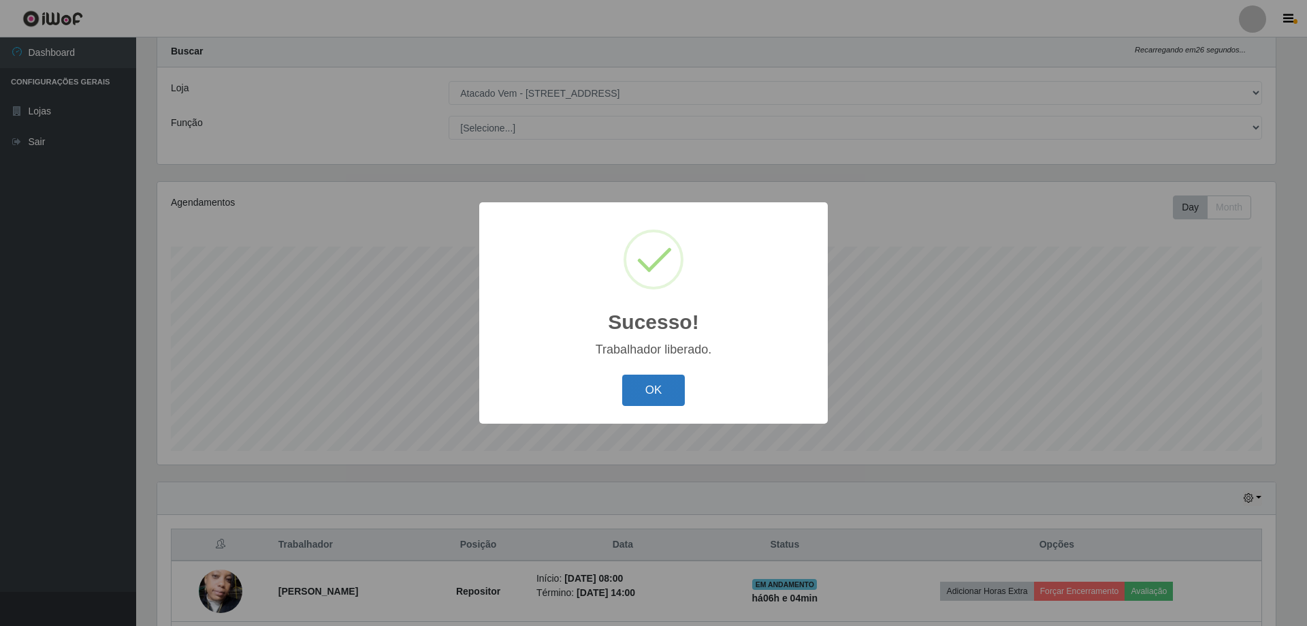
click at [664, 398] on button "OK" at bounding box center [653, 390] width 63 height 32
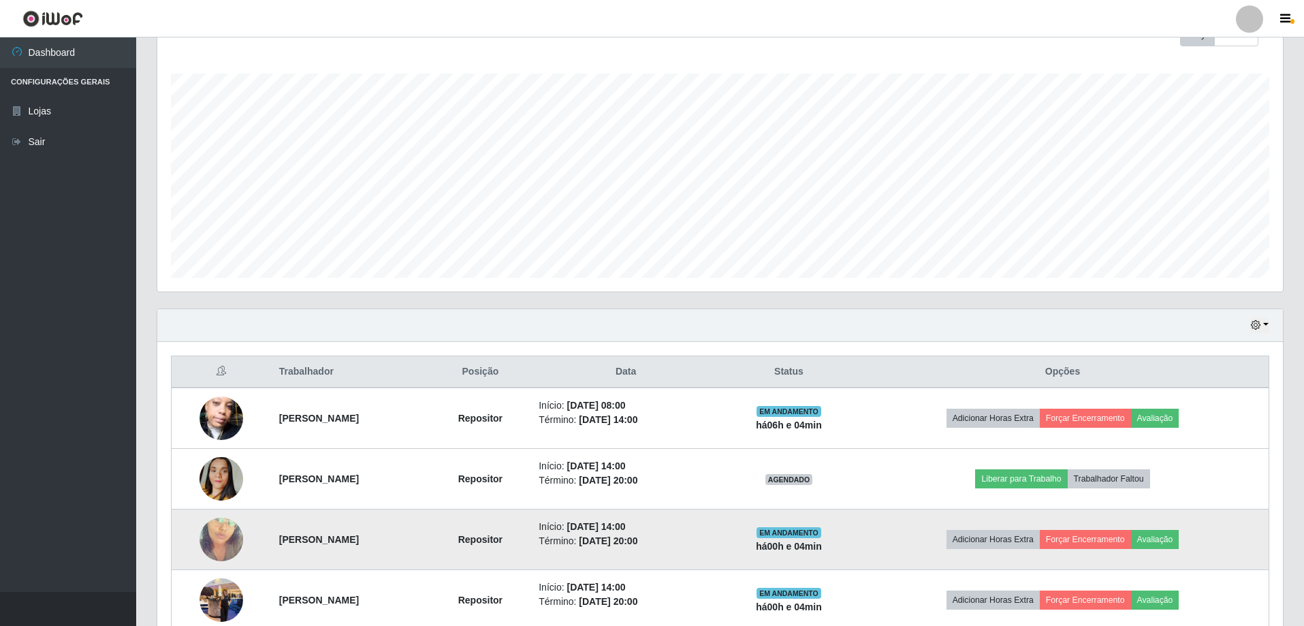
scroll to position [400, 0]
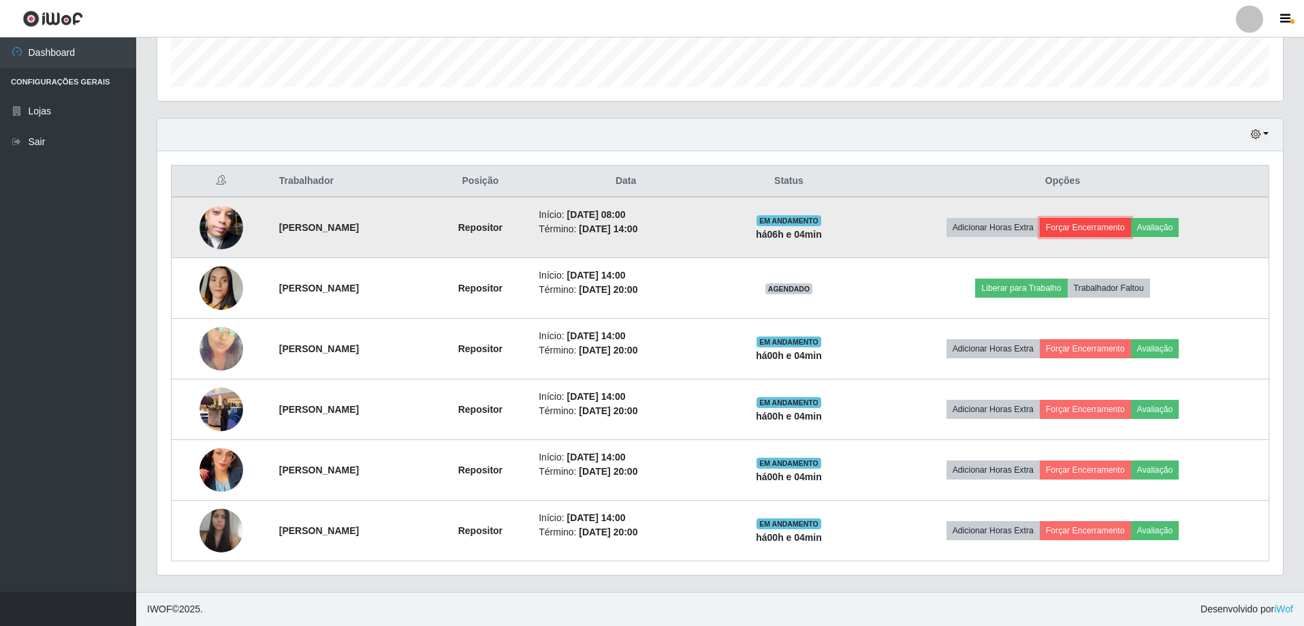
click at [1102, 230] on button "Forçar Encerramento" at bounding box center [1085, 227] width 91 height 19
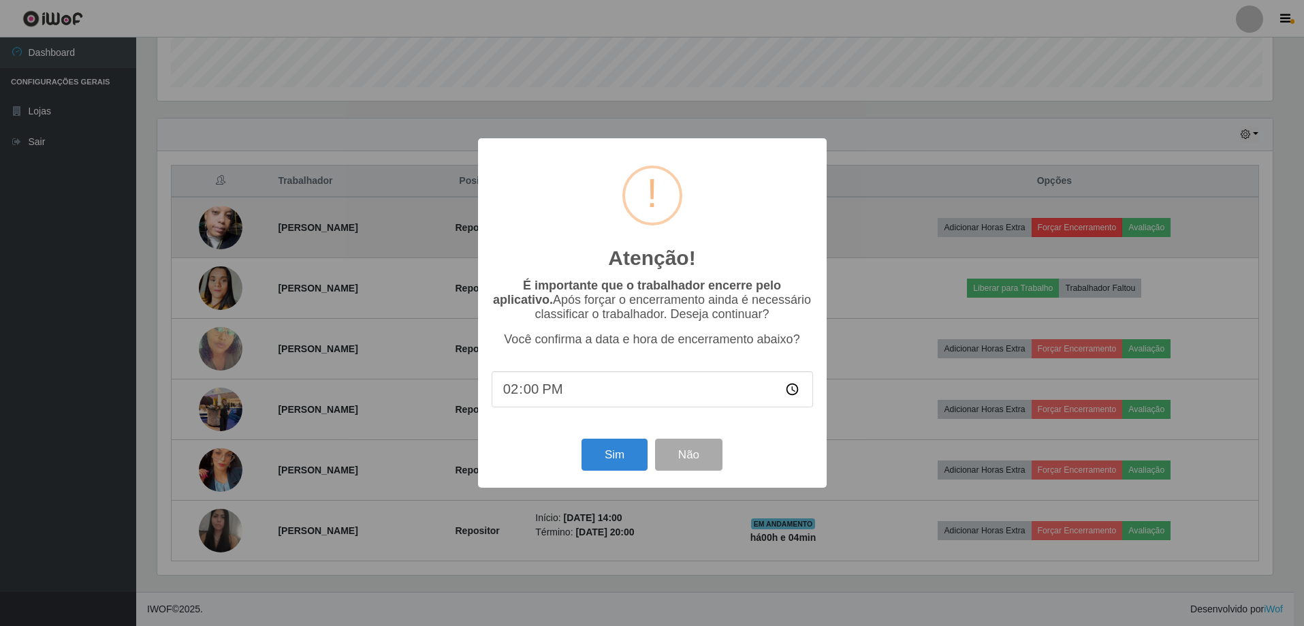
scroll to position [283, 1118]
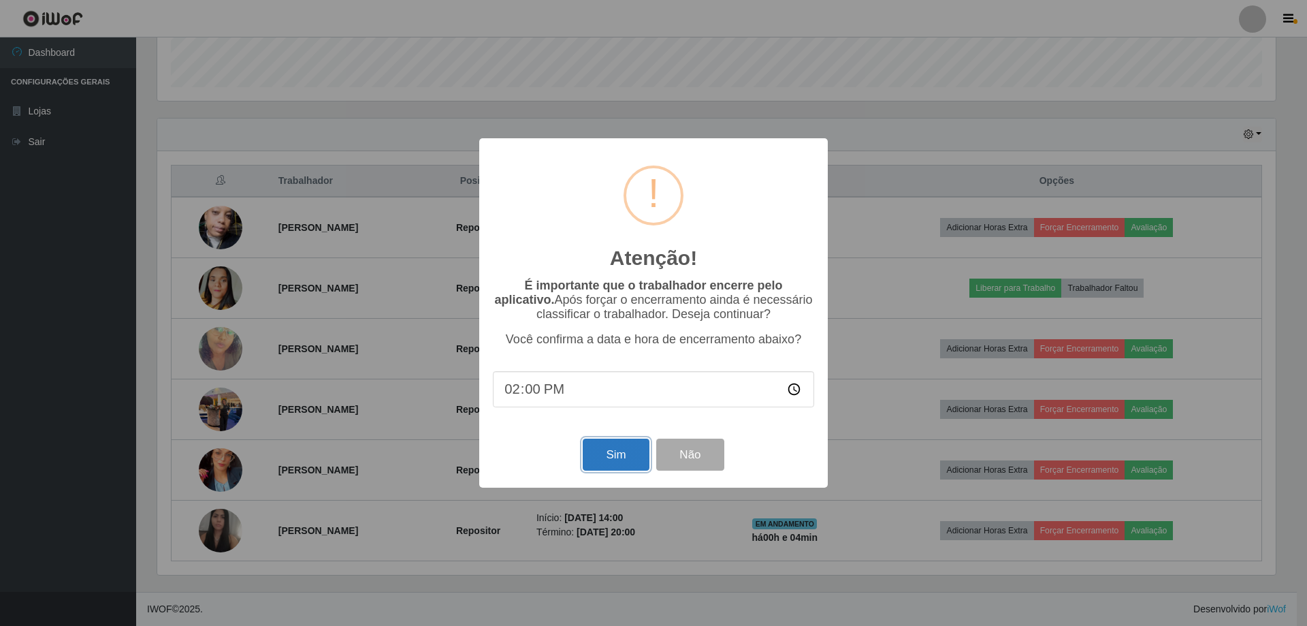
click at [617, 465] on button "Sim" at bounding box center [616, 454] width 66 height 32
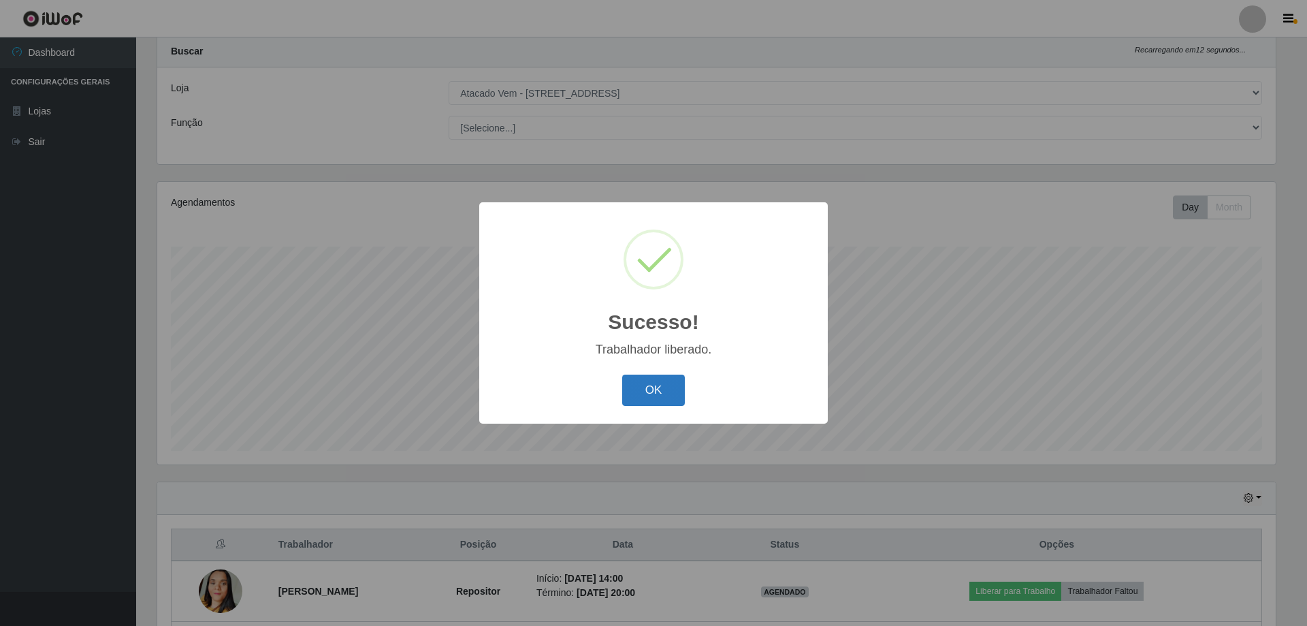
click at [664, 402] on button "OK" at bounding box center [653, 390] width 63 height 32
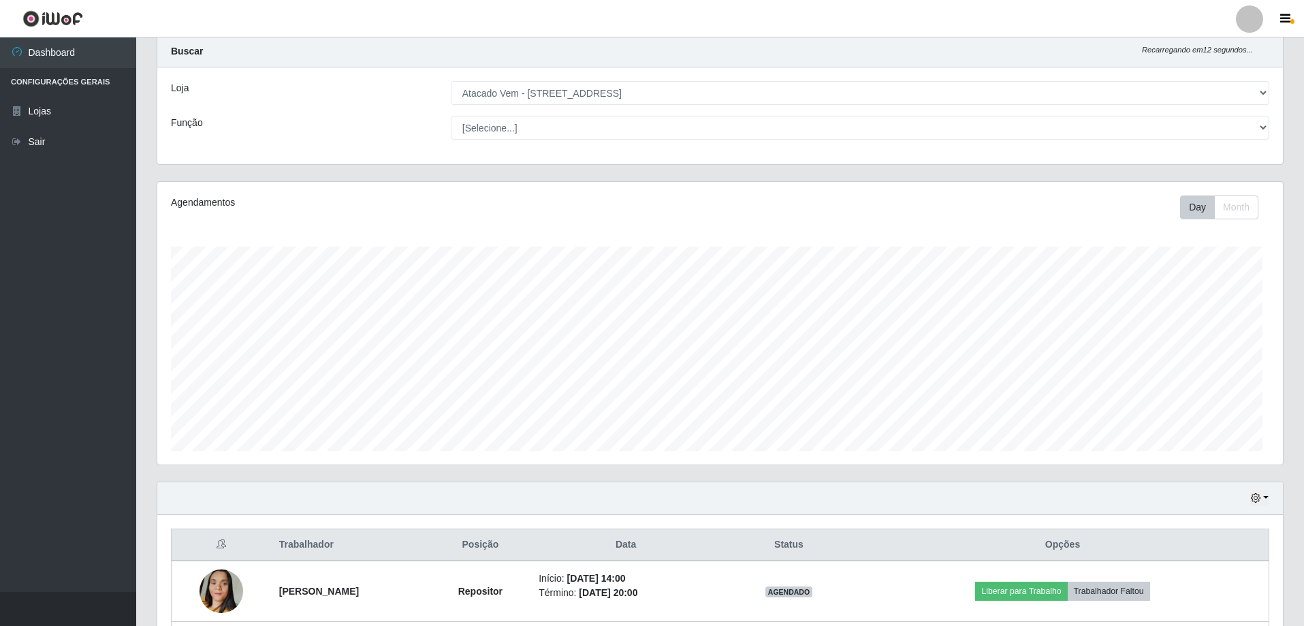
scroll to position [680475, 679632]
